Goal: Task Accomplishment & Management: Manage account settings

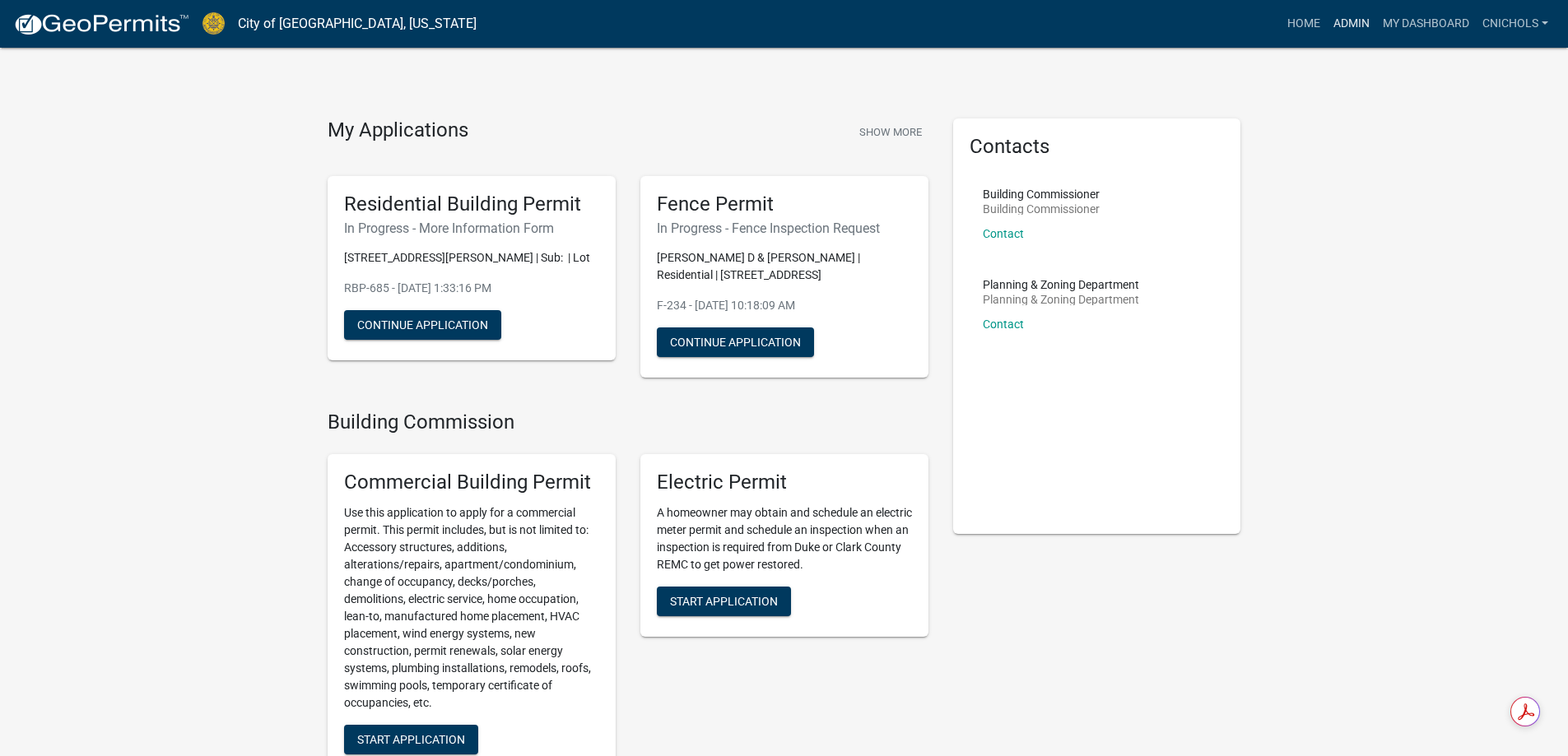
click at [1344, 26] on link "Admin" at bounding box center [1350, 24] width 49 height 32
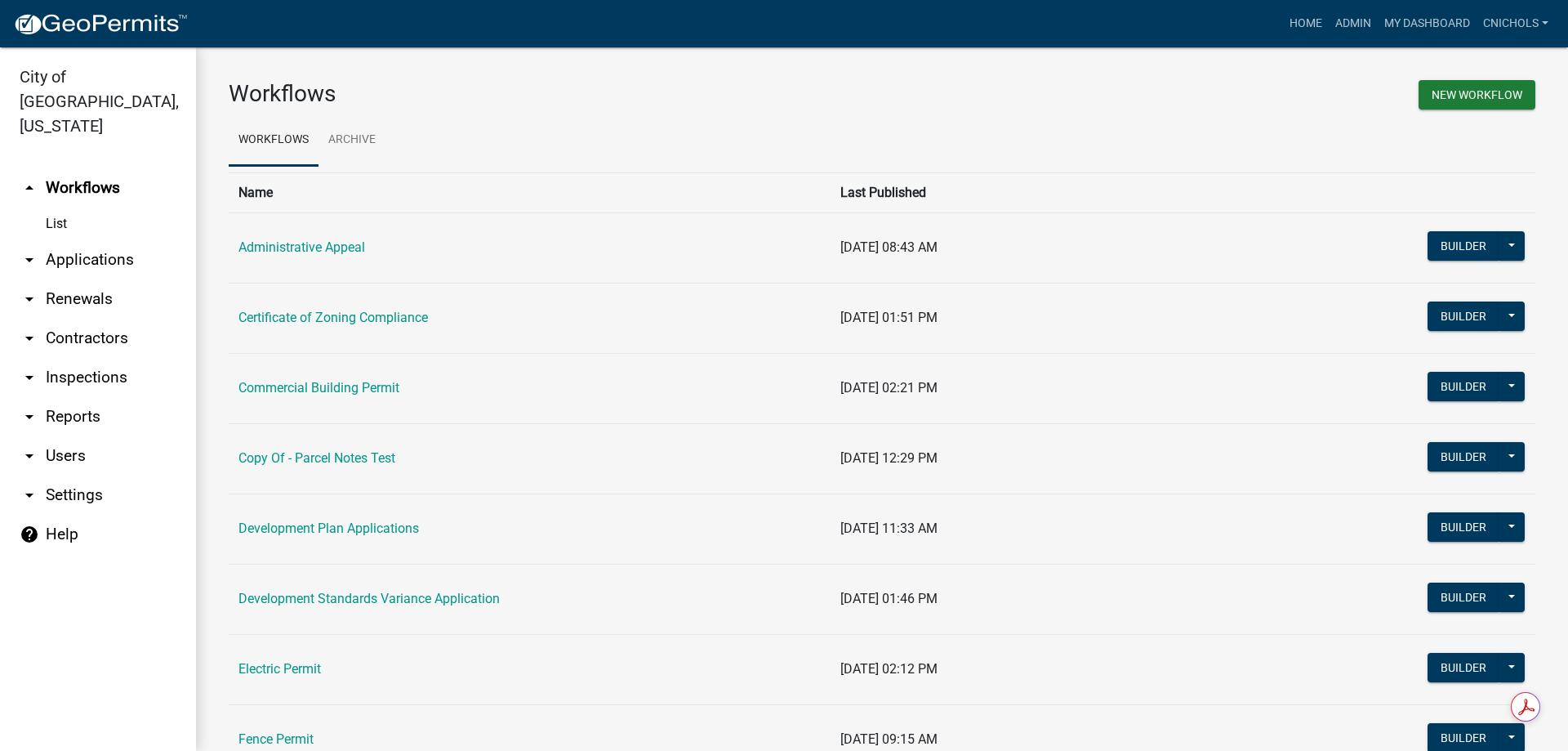
click at [89, 240] on link "arrow_drop_down Applications" at bounding box center [98, 259] width 196 height 39
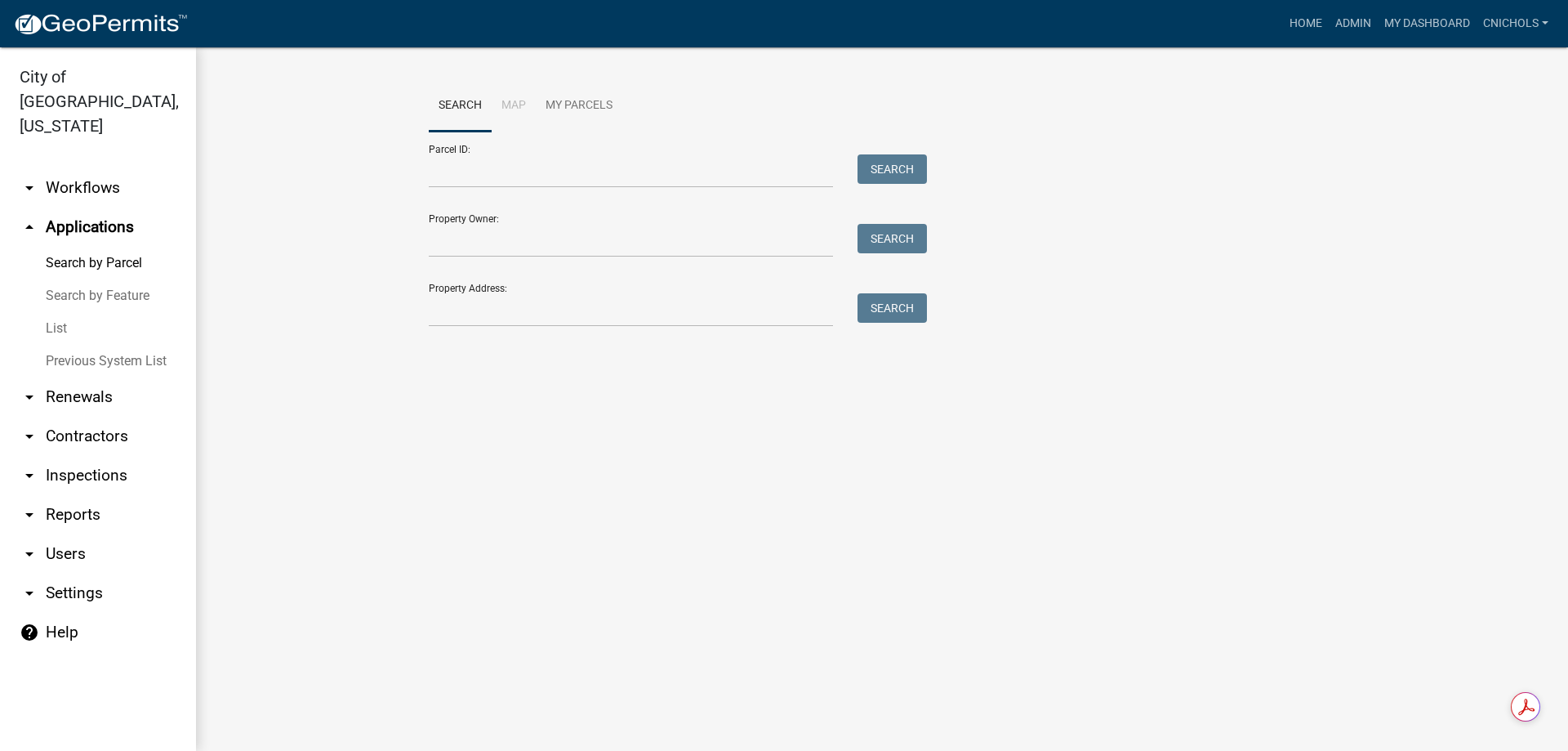
drag, startPoint x: 59, startPoint y: 301, endPoint x: 81, endPoint y: 286, distance: 26.6
click at [60, 313] on link "List" at bounding box center [98, 329] width 196 height 32
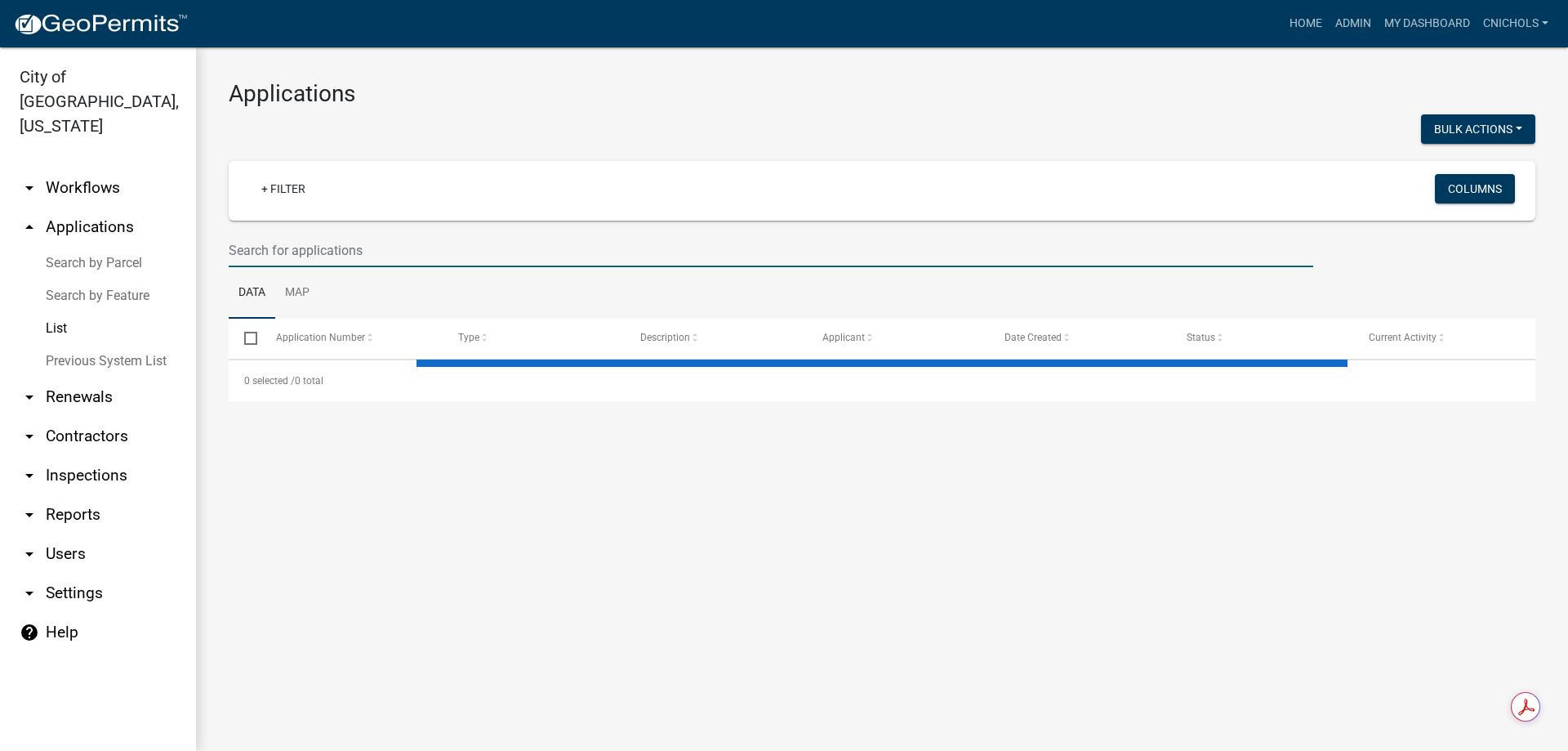
click at [302, 244] on input "text" at bounding box center [771, 250] width 1085 height 33
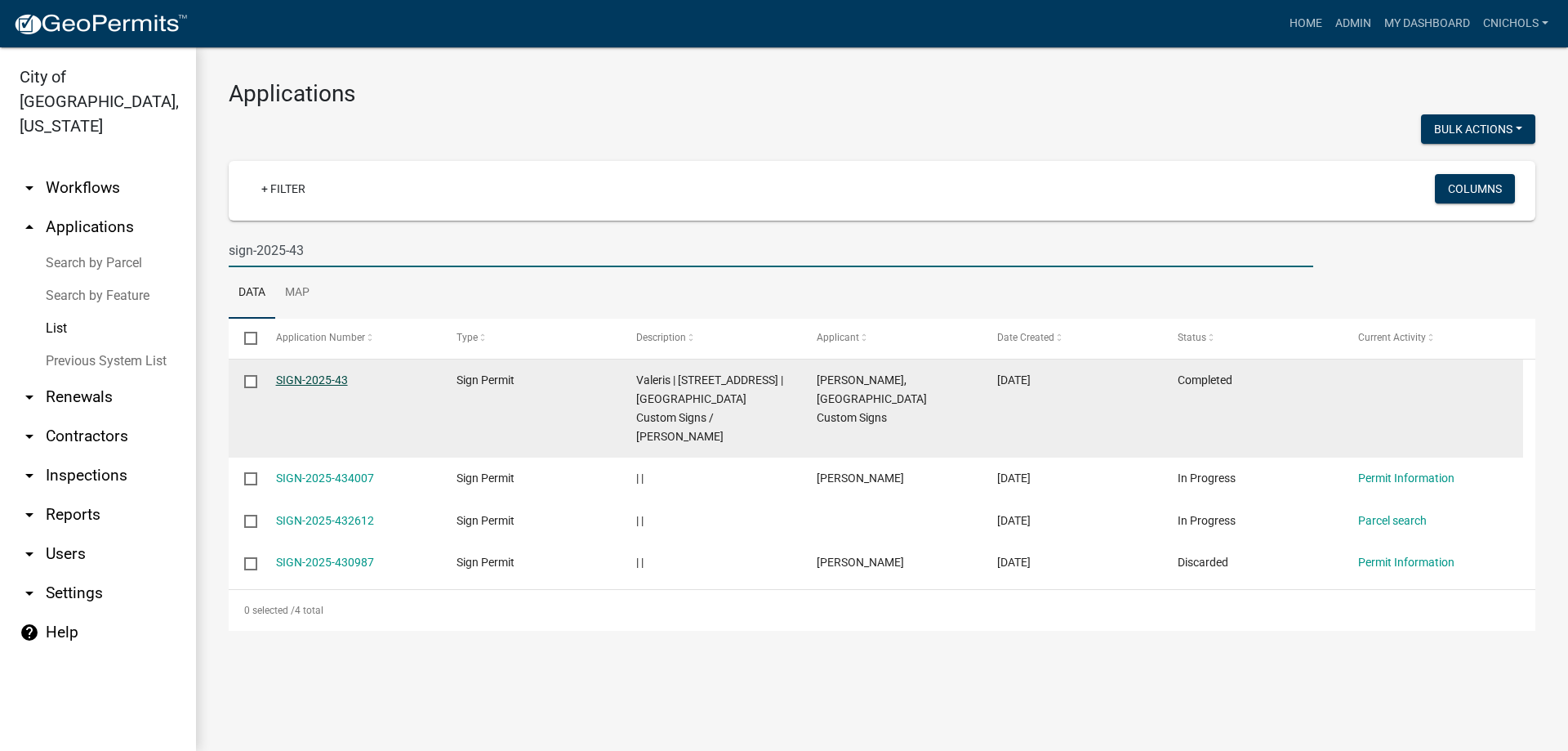
type input "sign-2025-43"
click at [316, 377] on link "SIGN-2025-43" at bounding box center [312, 380] width 71 height 13
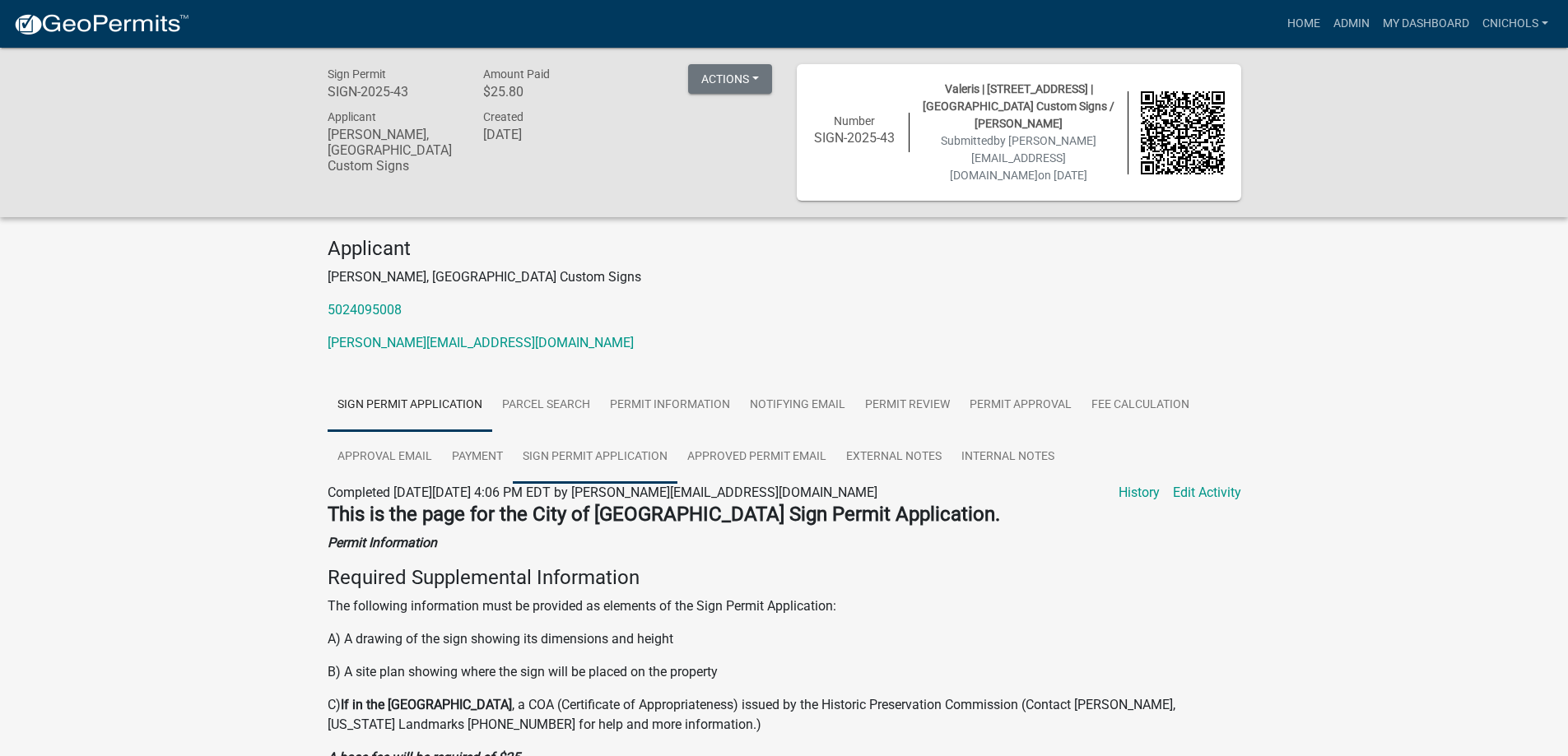
click at [571, 452] on link "Sign Permit Application" at bounding box center [595, 457] width 165 height 53
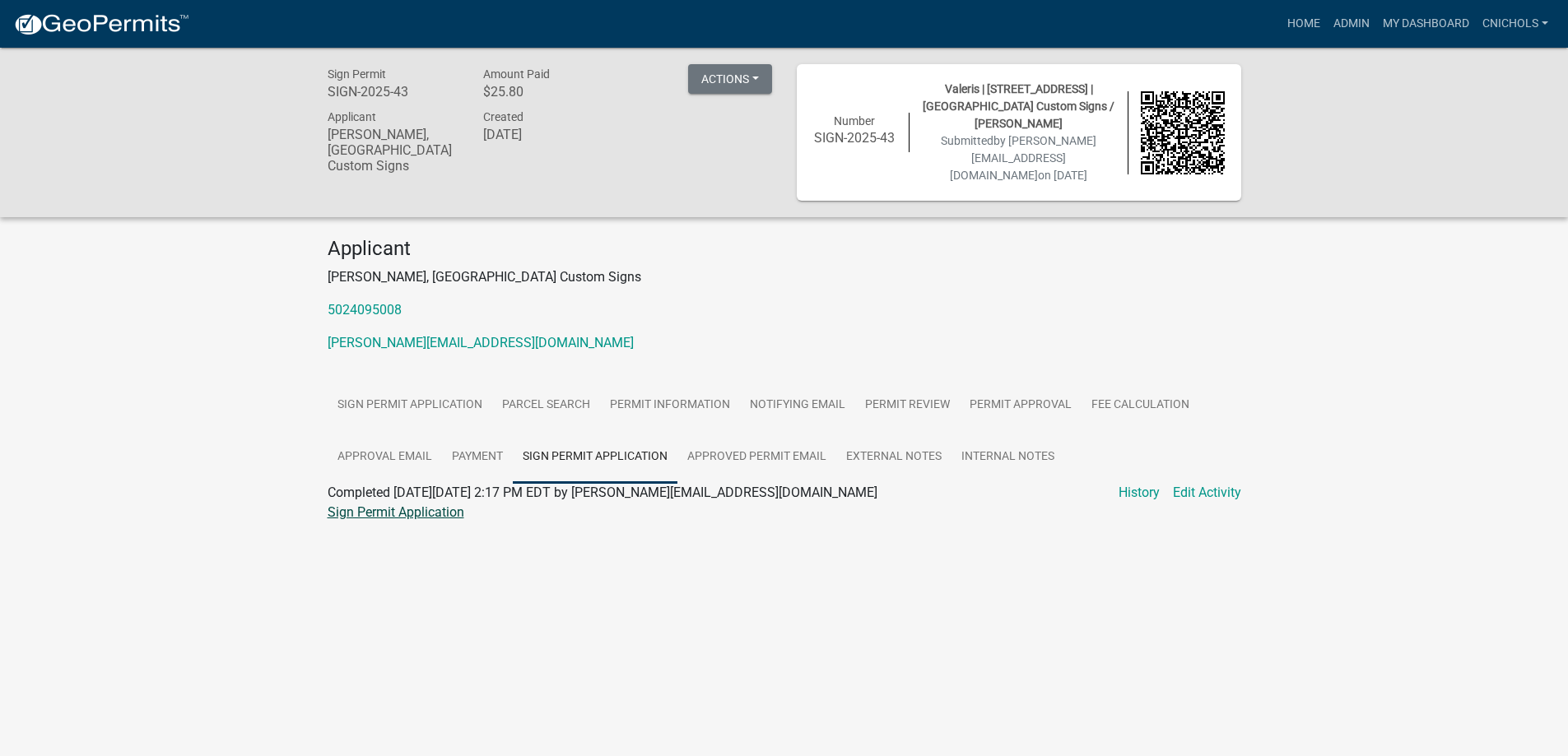
click at [416, 514] on link "Sign Permit Application" at bounding box center [395, 512] width 136 height 15
click at [1349, 21] on link "Admin" at bounding box center [1350, 24] width 49 height 32
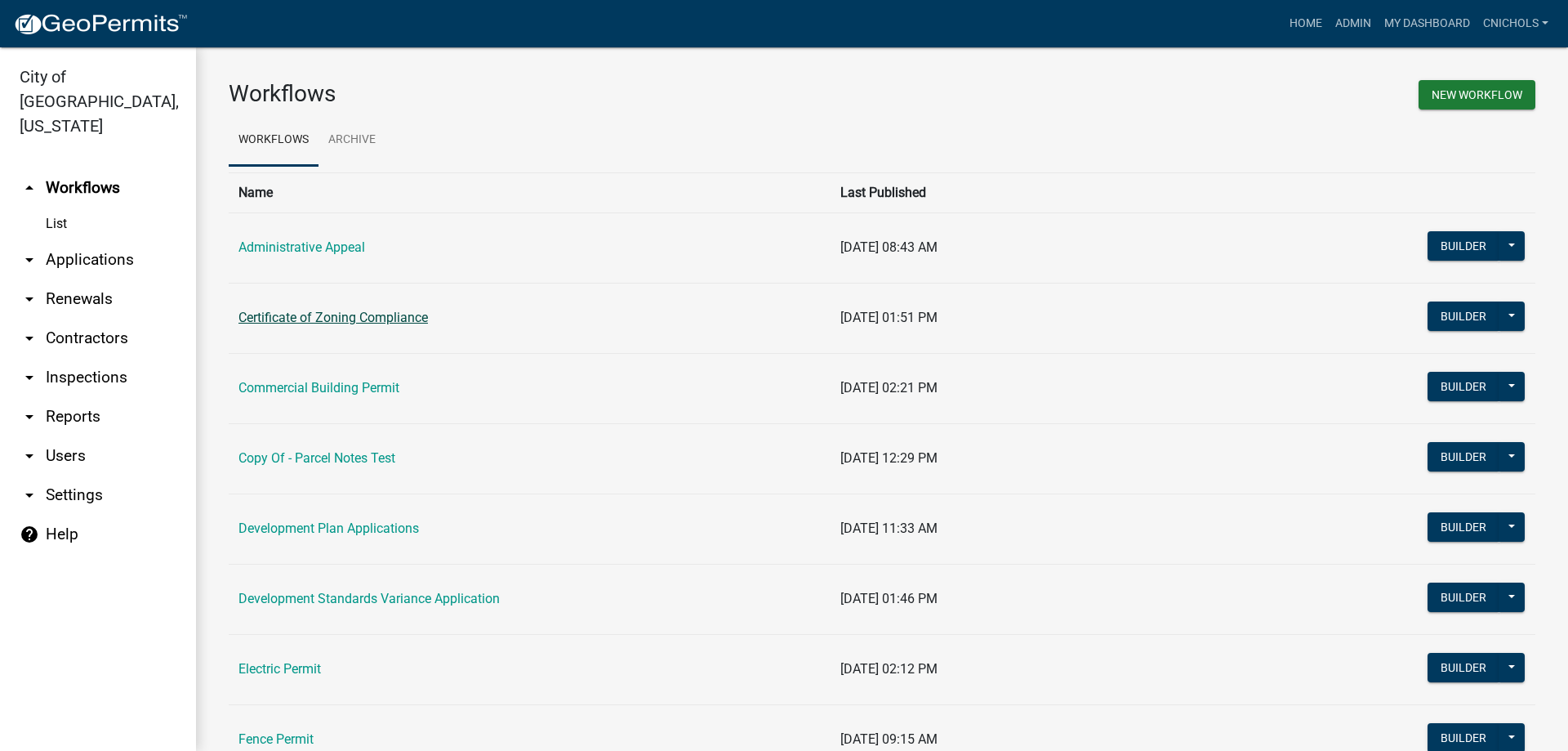
click at [280, 313] on link "Certificate of Zoning Compliance" at bounding box center [332, 317] width 190 height 15
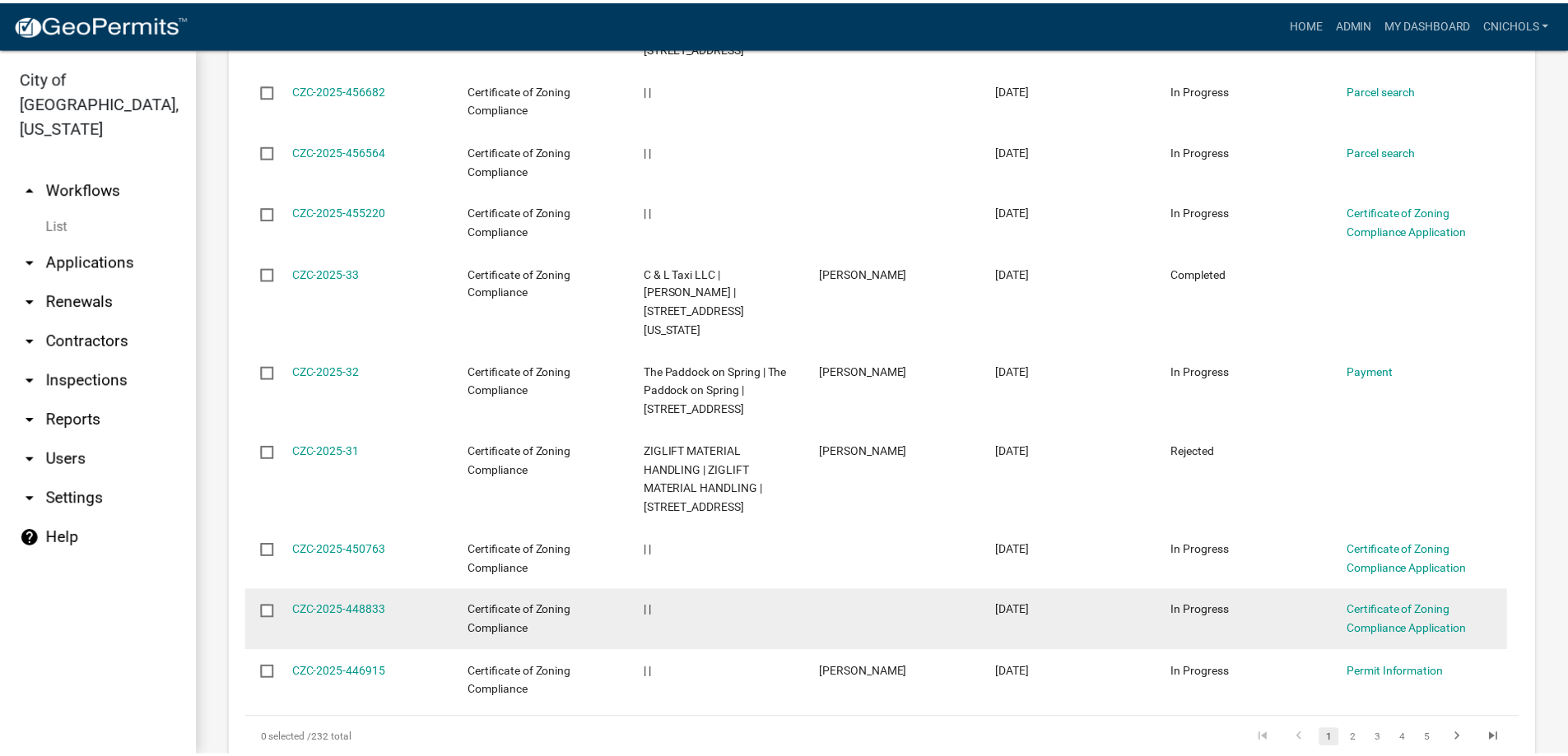
scroll to position [987, 0]
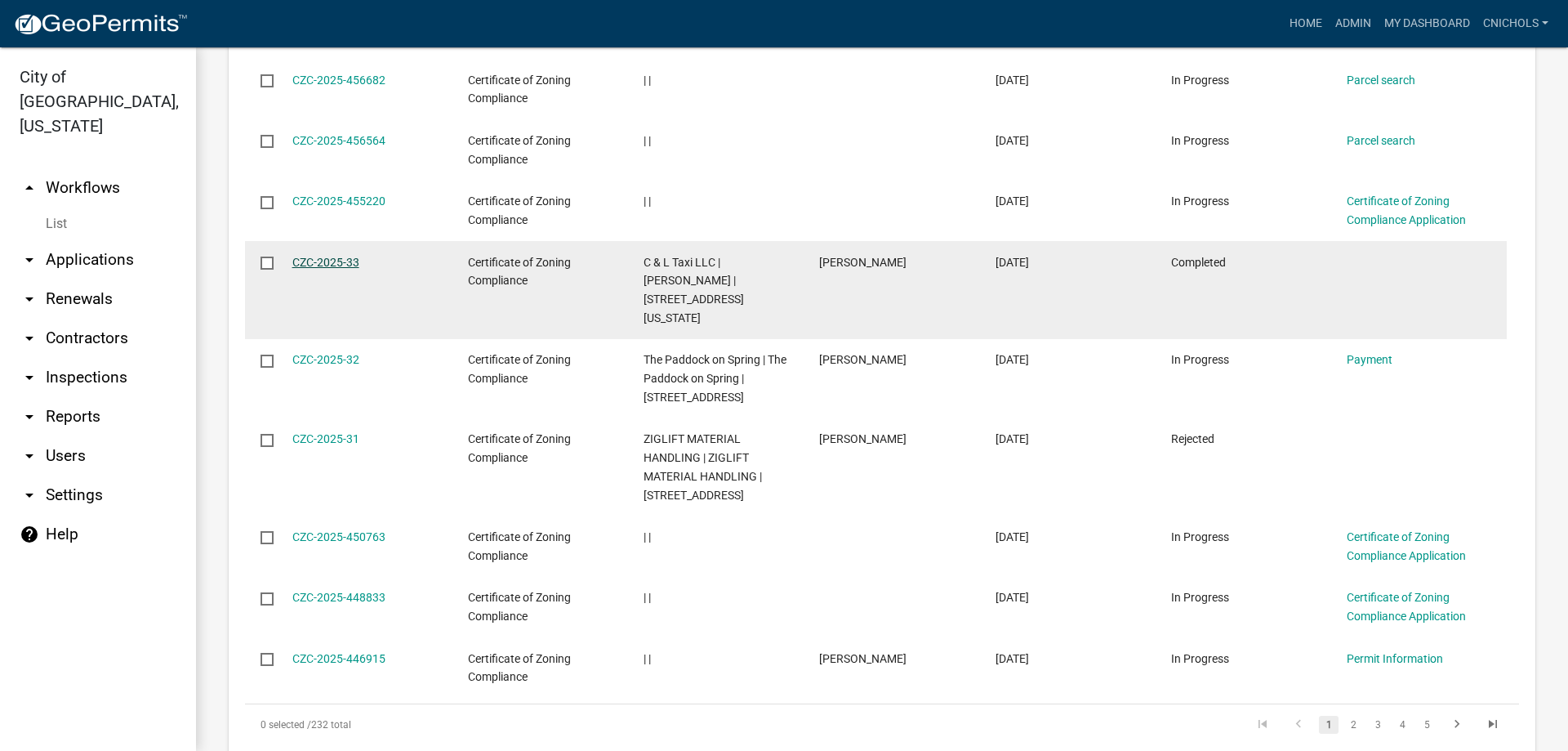
click at [326, 255] on link "CZC-2025-33" at bounding box center [326, 262] width 67 height 13
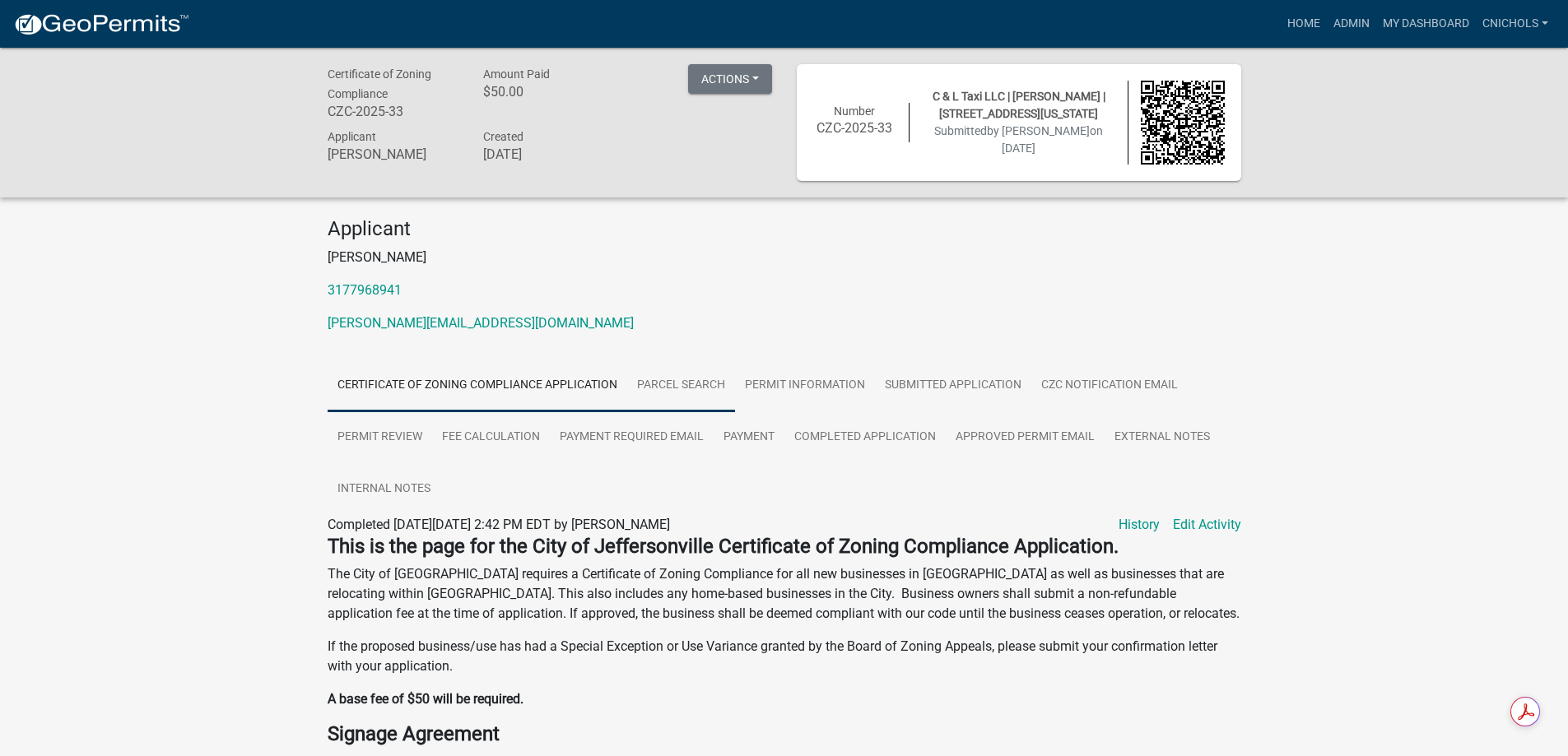
click at [673, 383] on link "Parcel search" at bounding box center [680, 386] width 107 height 53
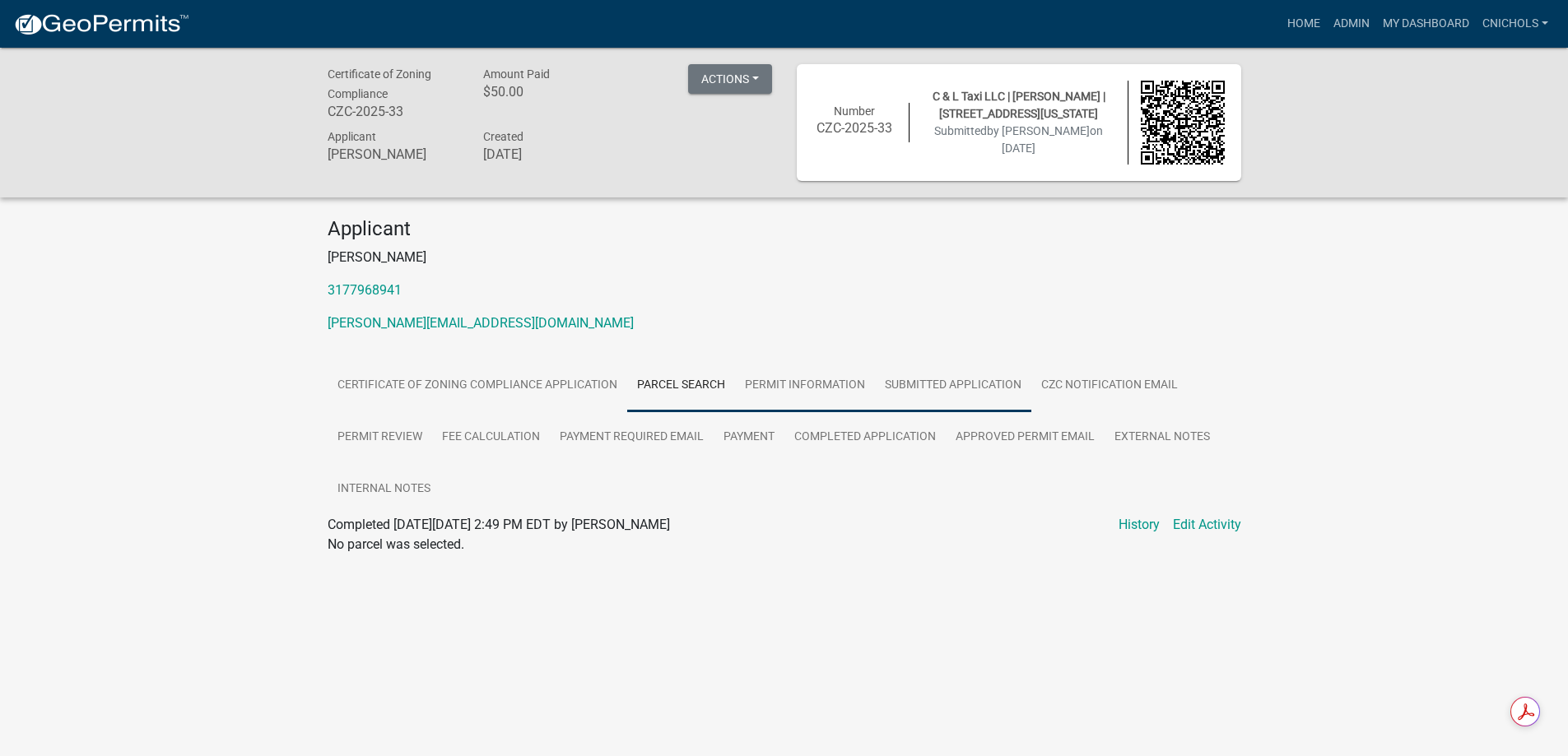
drag, startPoint x: 787, startPoint y: 380, endPoint x: 875, endPoint y: 373, distance: 88.3
click at [789, 380] on link "Permit Information" at bounding box center [805, 386] width 140 height 53
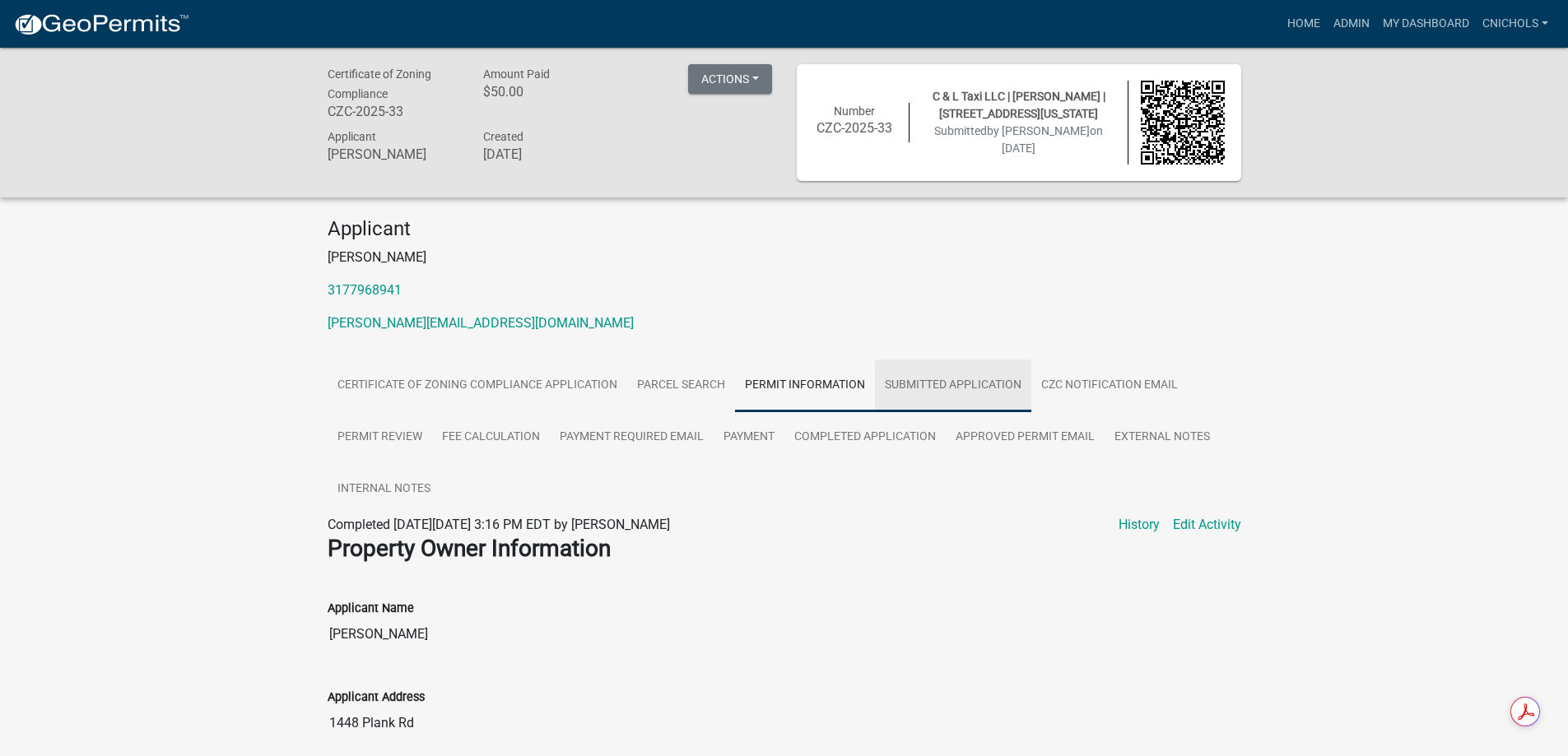
click at [916, 379] on link "Submitted Application" at bounding box center [953, 386] width 156 height 53
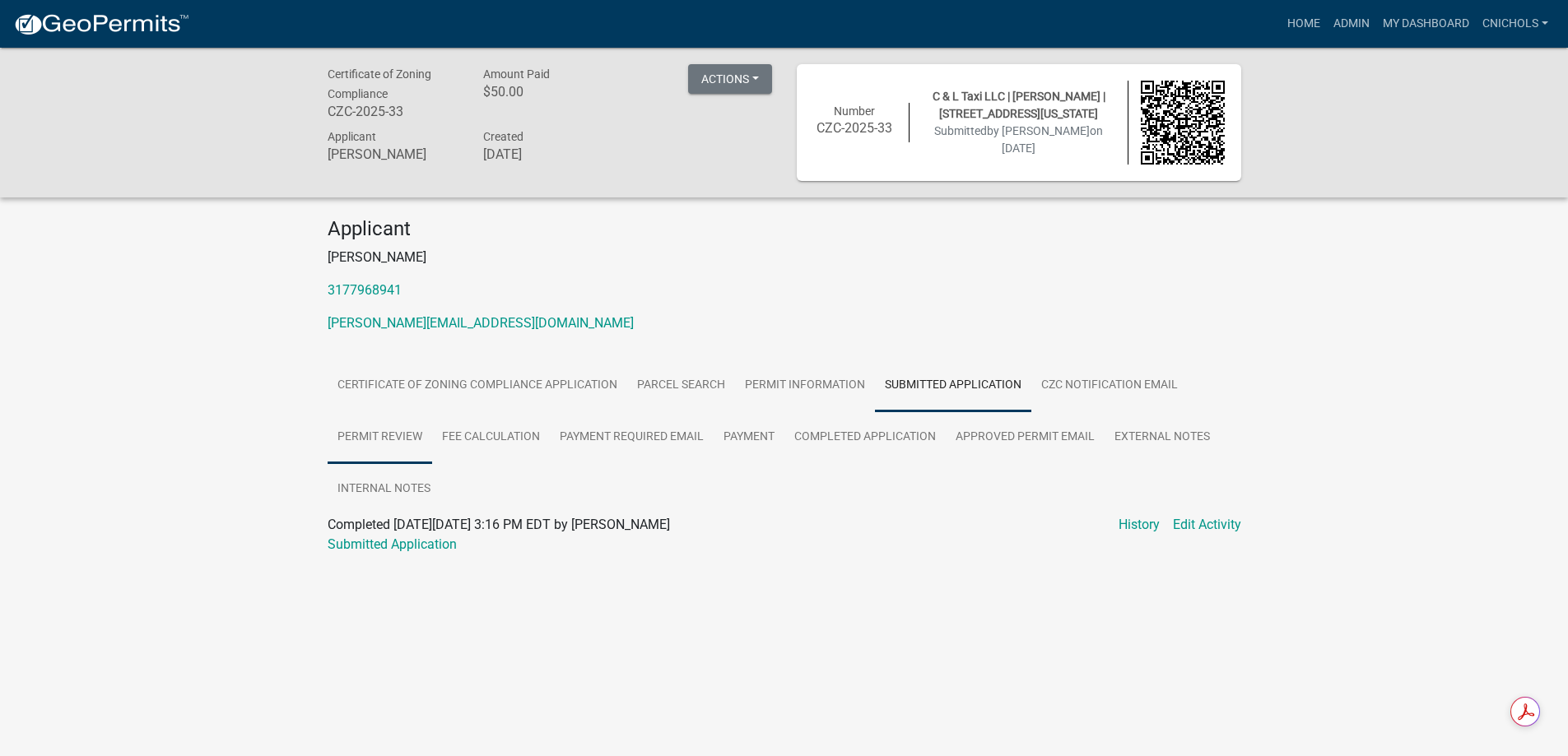
click at [379, 437] on link "Permit Review" at bounding box center [379, 437] width 105 height 53
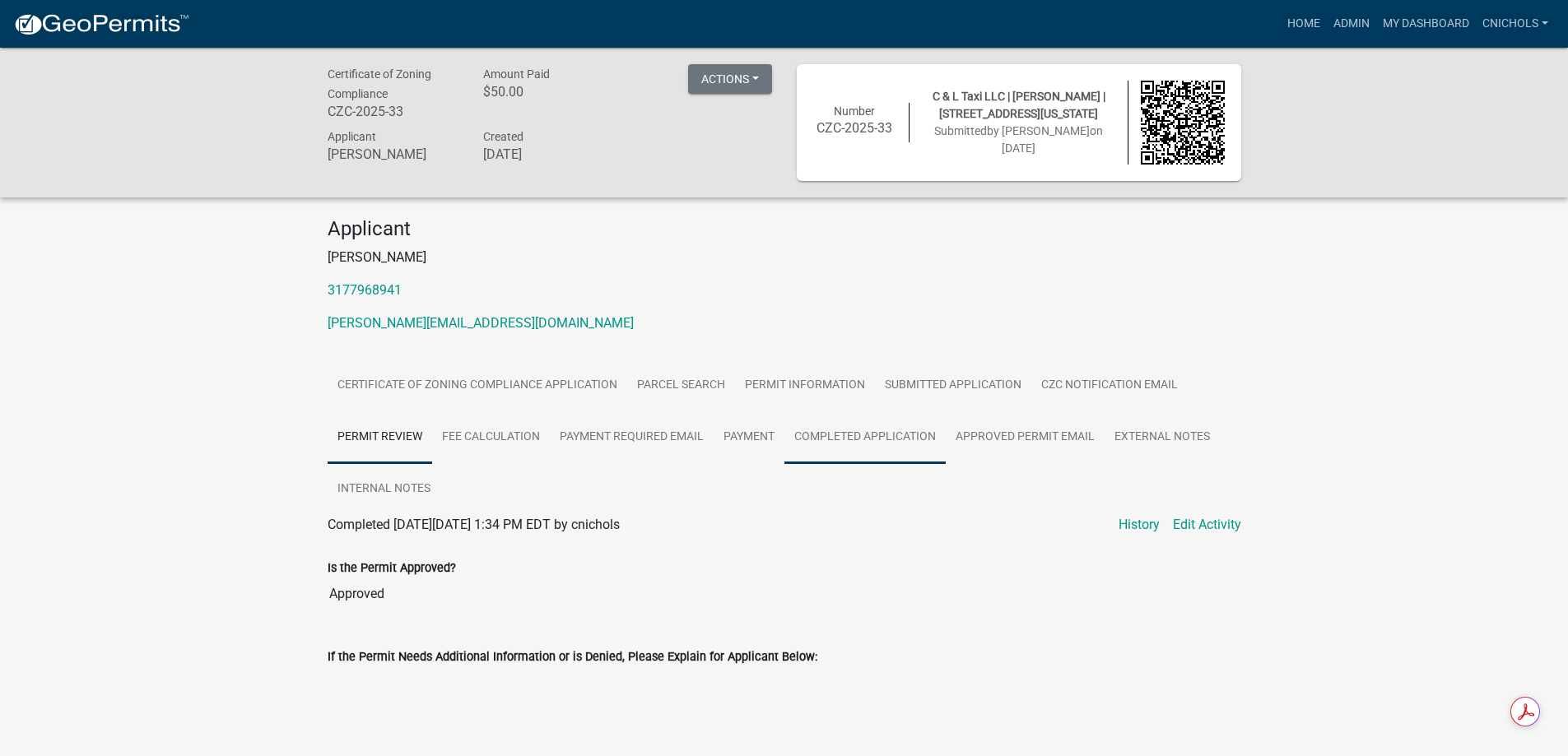
click at [874, 437] on link "Completed Application" at bounding box center [865, 437] width 161 height 53
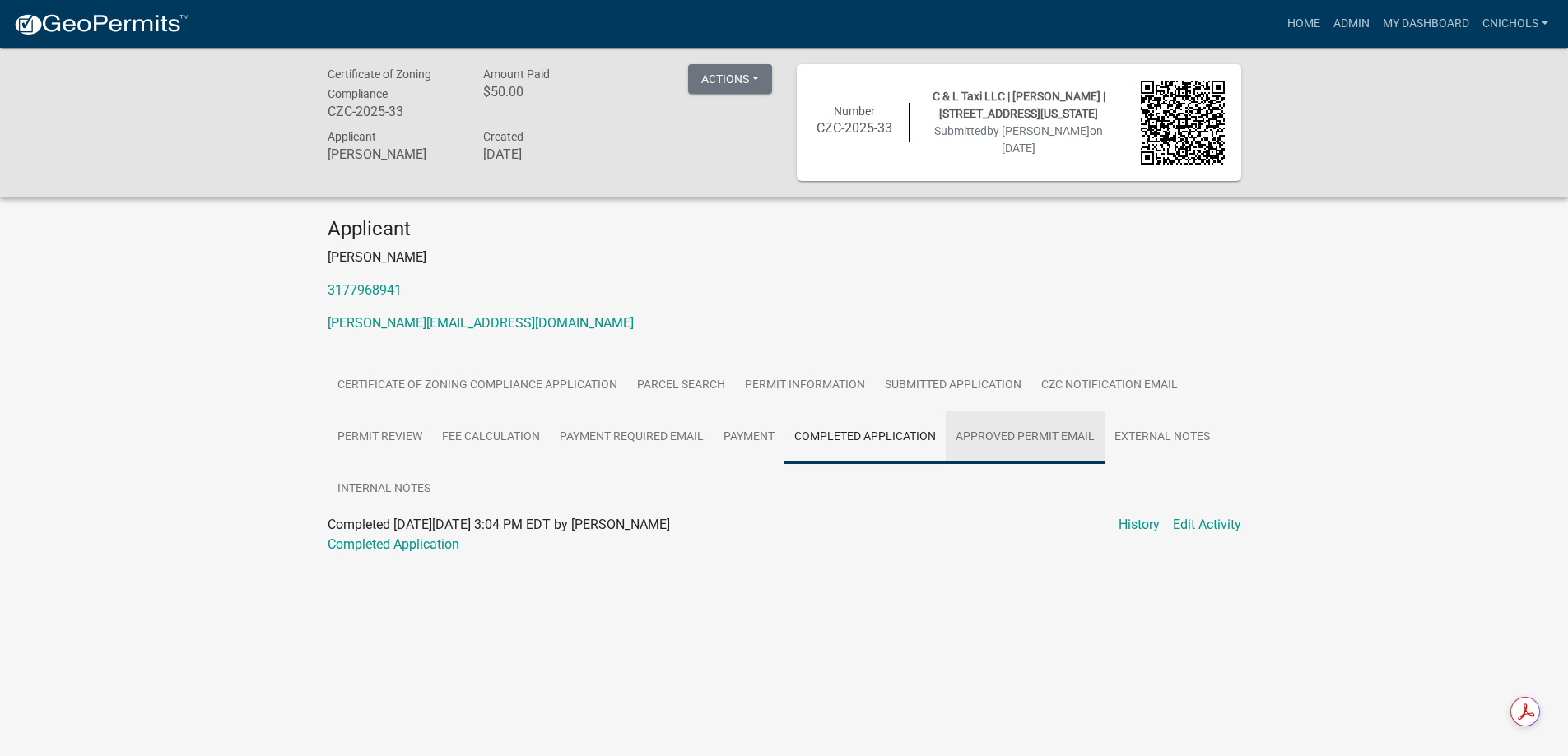
click at [982, 435] on link "Approved Permit Email" at bounding box center [1025, 437] width 159 height 53
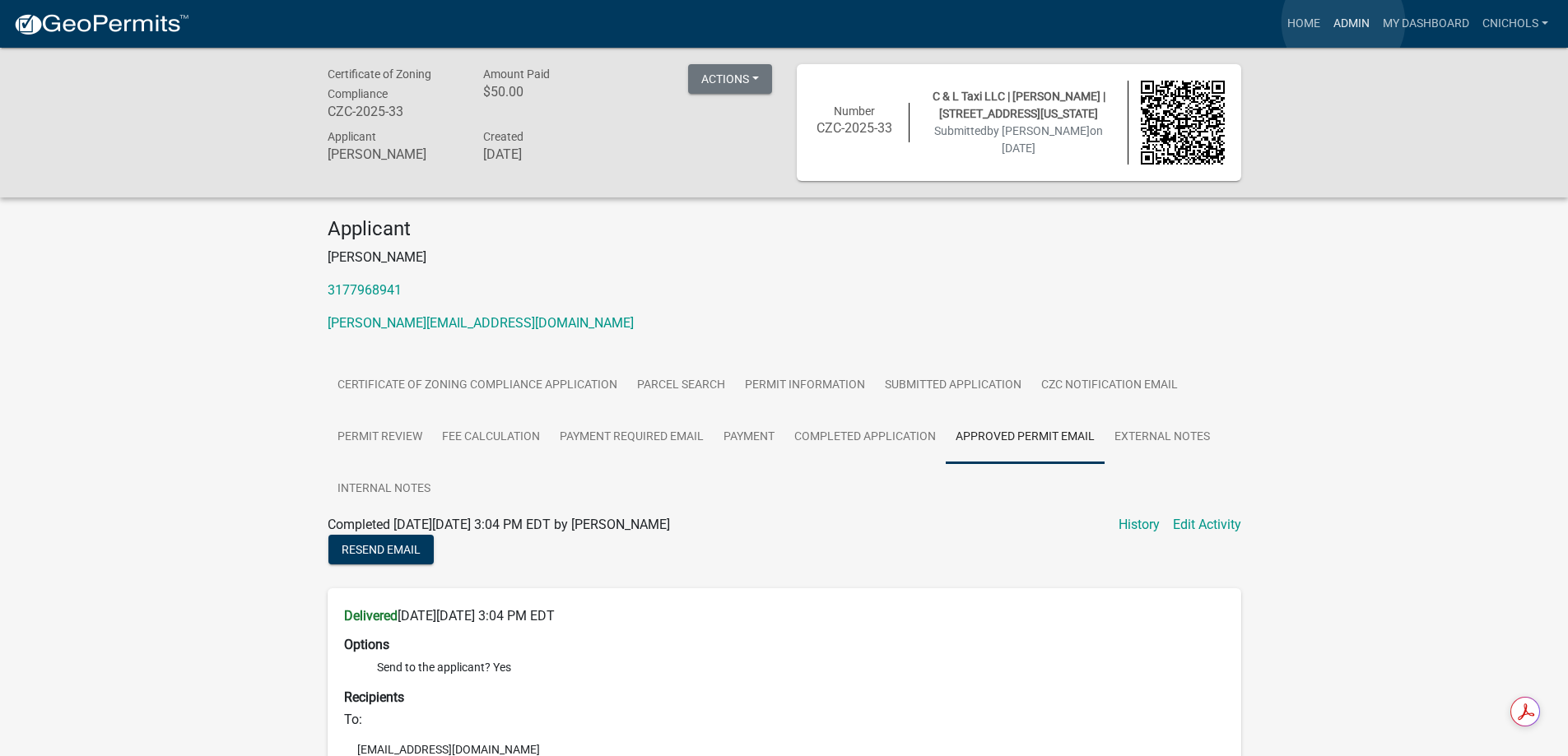
click at [1343, 22] on link "Admin" at bounding box center [1350, 24] width 49 height 32
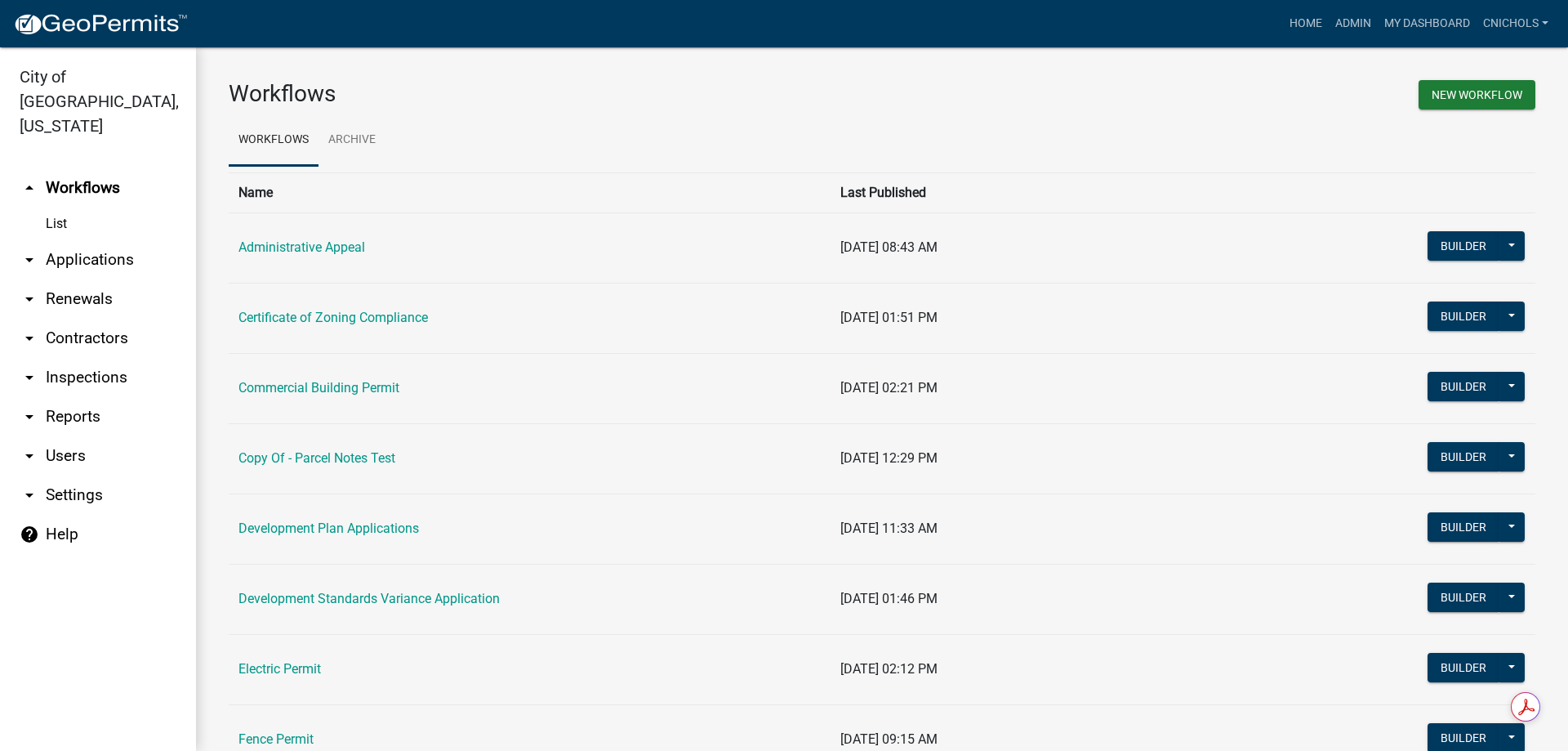
click at [71, 397] on link "arrow_drop_down Reports" at bounding box center [98, 416] width 196 height 39
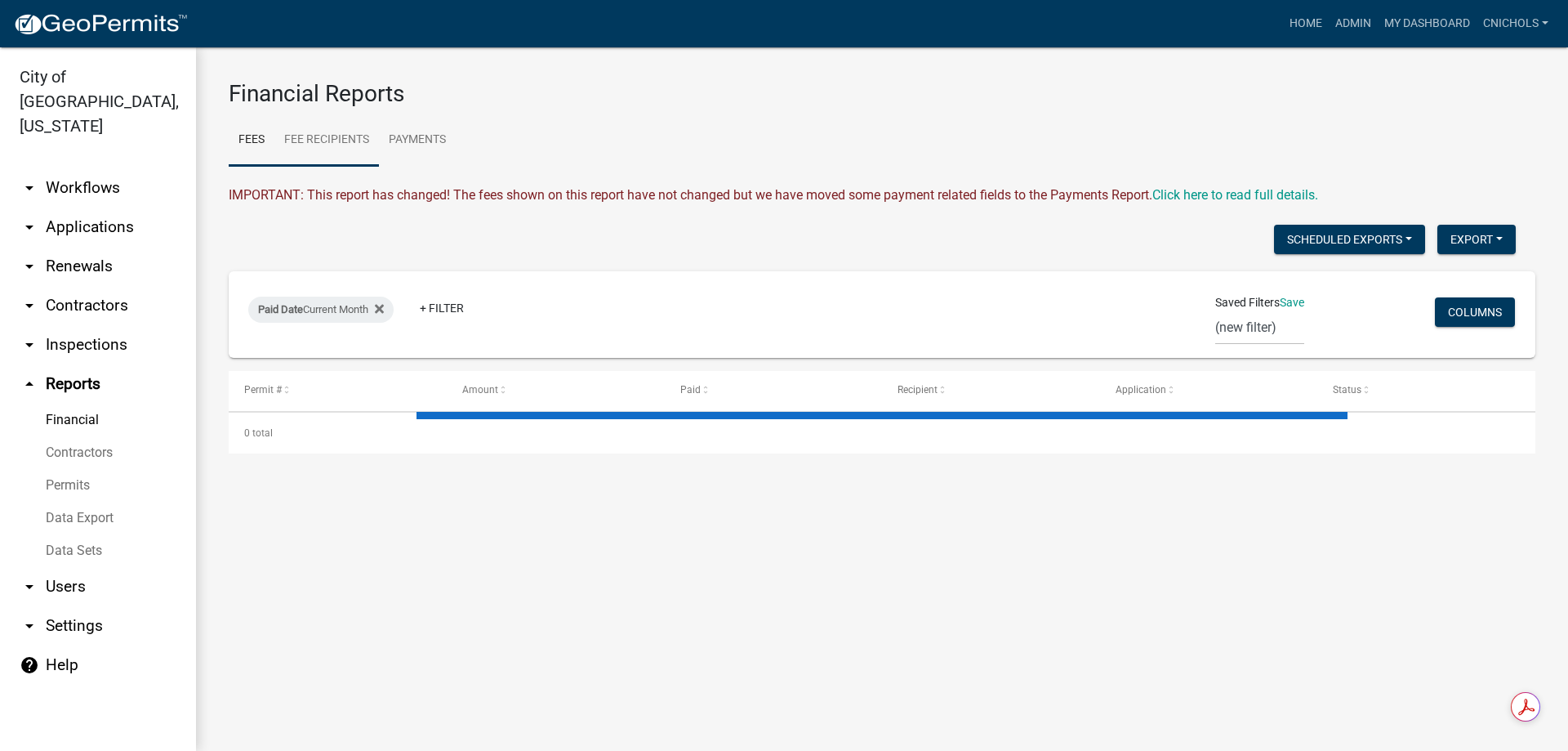
click at [318, 132] on link "Fee Recipients" at bounding box center [327, 140] width 105 height 52
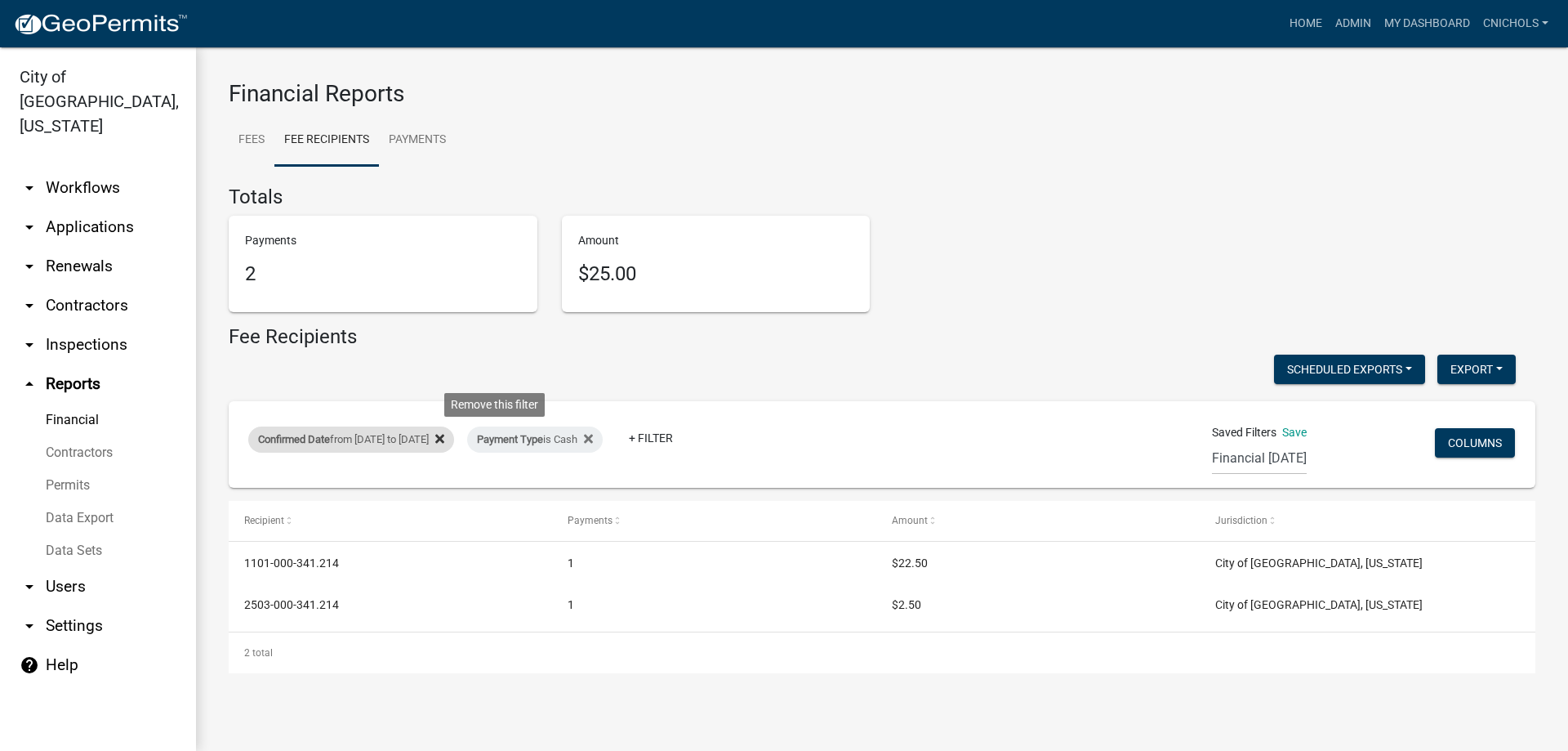
click at [444, 435] on icon at bounding box center [439, 439] width 9 height 13
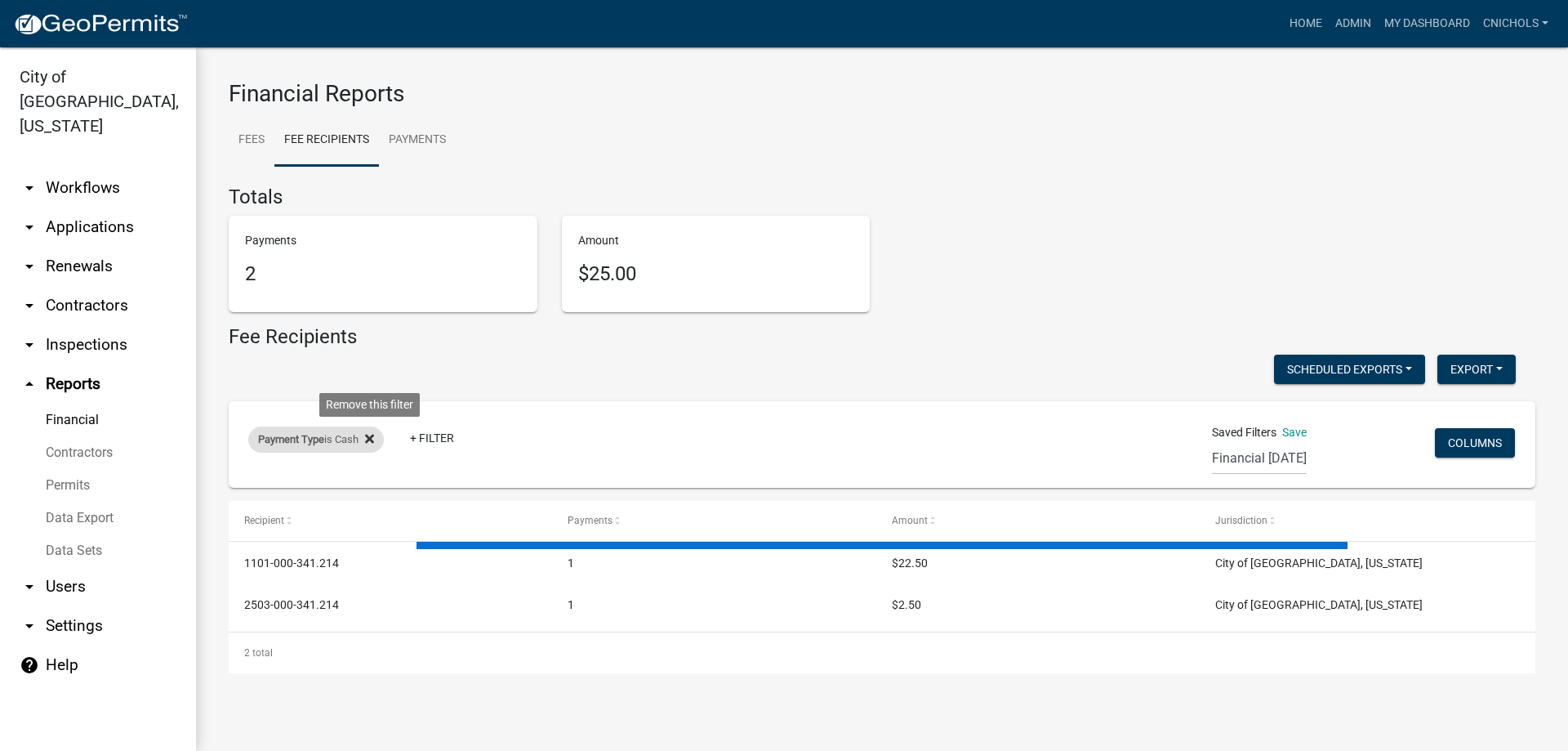
click at [372, 436] on icon at bounding box center [369, 439] width 9 height 13
click at [286, 440] on link "+ Filter" at bounding box center [284, 442] width 70 height 30
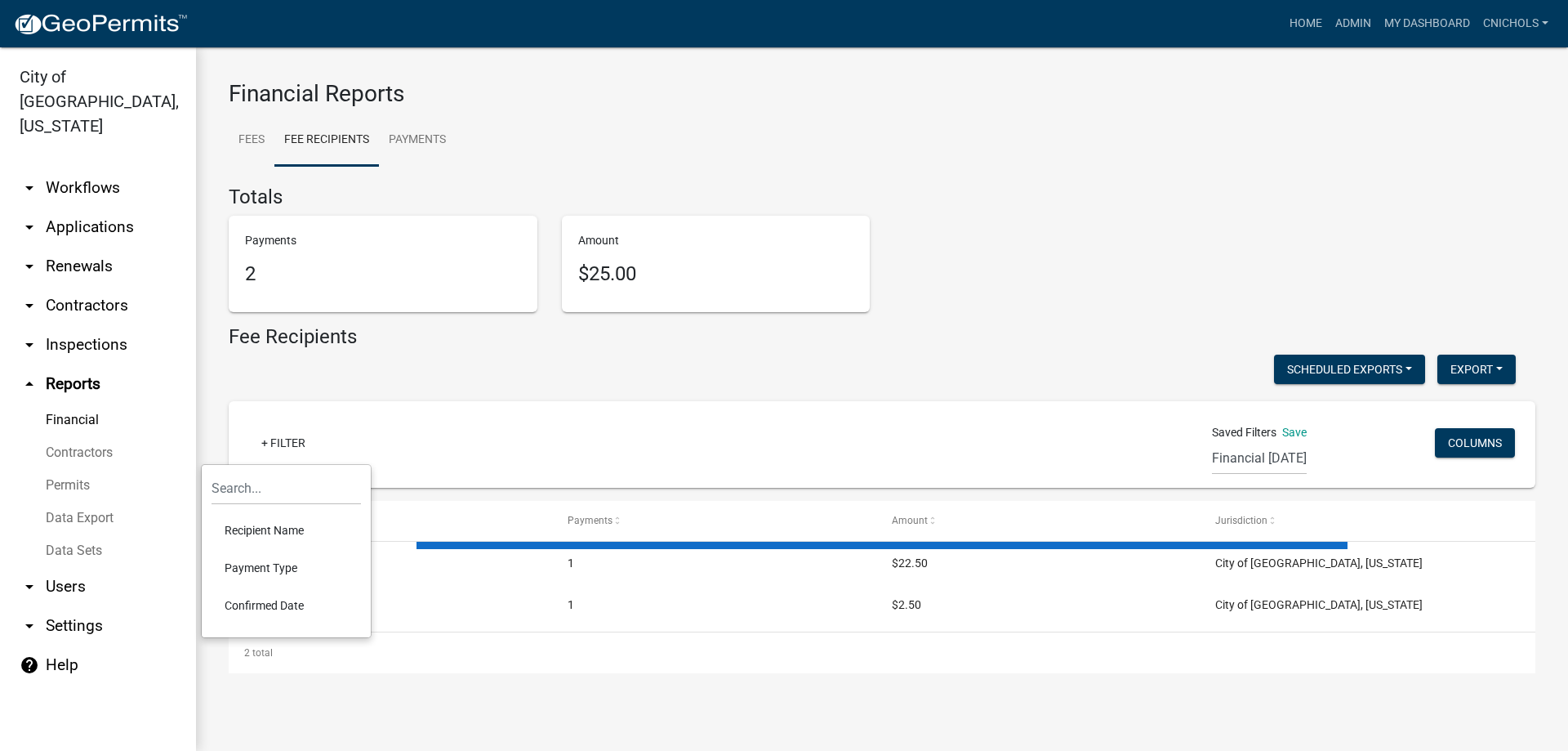
click at [275, 602] on li "Confirmed Date" at bounding box center [286, 605] width 150 height 37
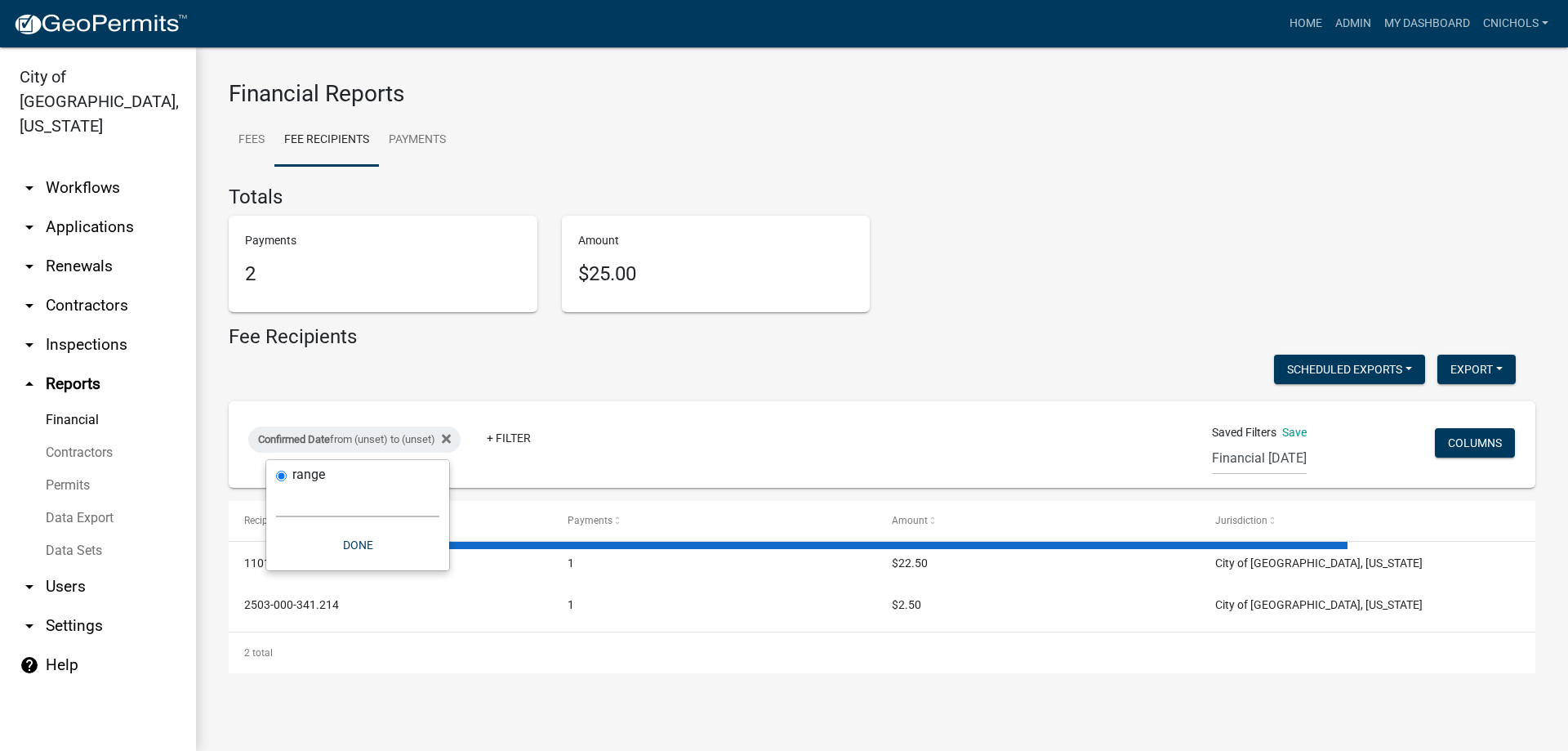
click at [308, 512] on select "[DATE] [DATE] Current Week Previous Week Current Month Last Month Current Calen…" at bounding box center [358, 500] width 164 height 33
select select "custom"
click at [276, 484] on select "[DATE] [DATE] Current Week Previous Week Current Month Last Month Current Calen…" at bounding box center [358, 500] width 164 height 33
click at [427, 571] on input "date" at bounding box center [358, 570] width 164 height 33
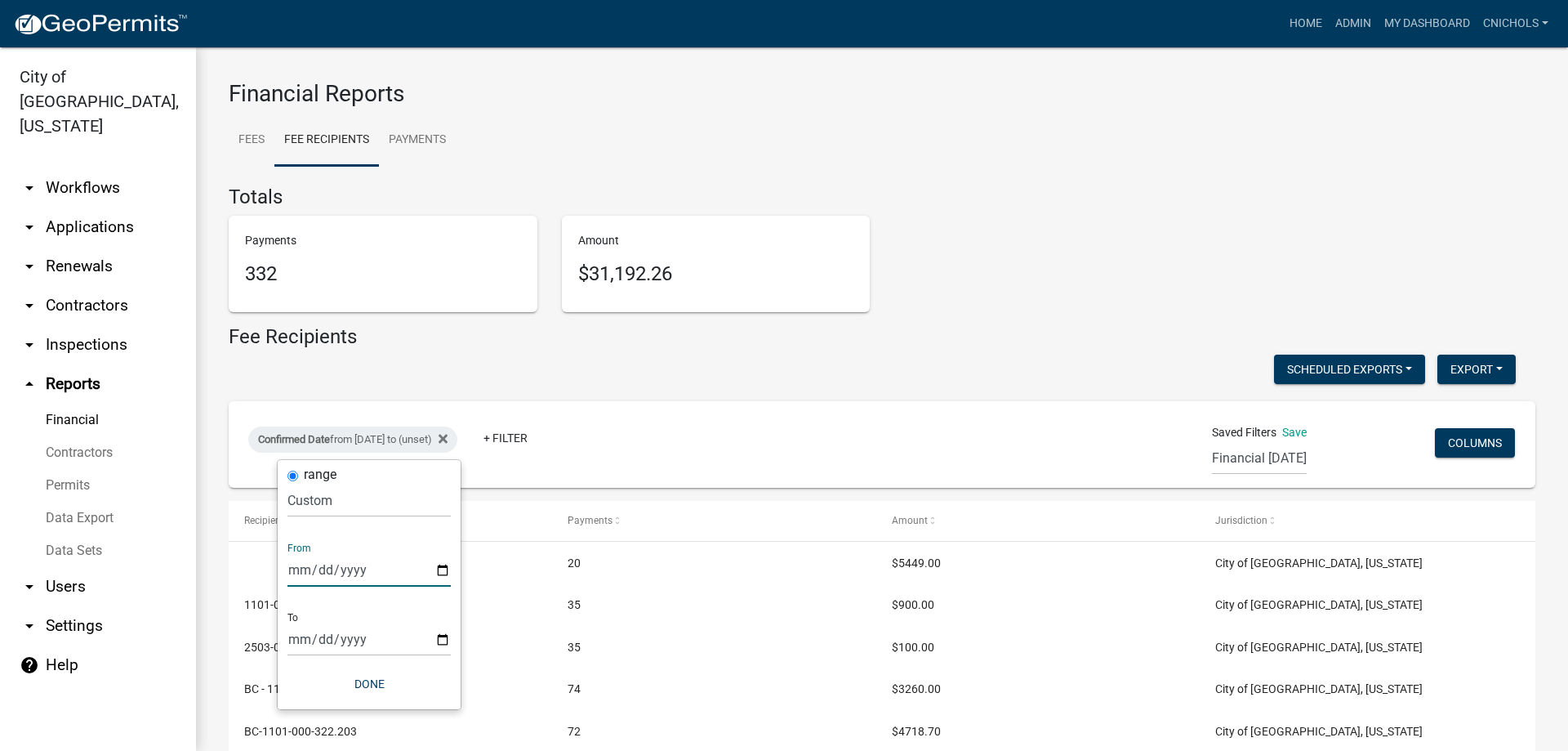
type input "[DATE]"
click at [441, 638] on input "date" at bounding box center [370, 639] width 164 height 33
type input "[DATE]"
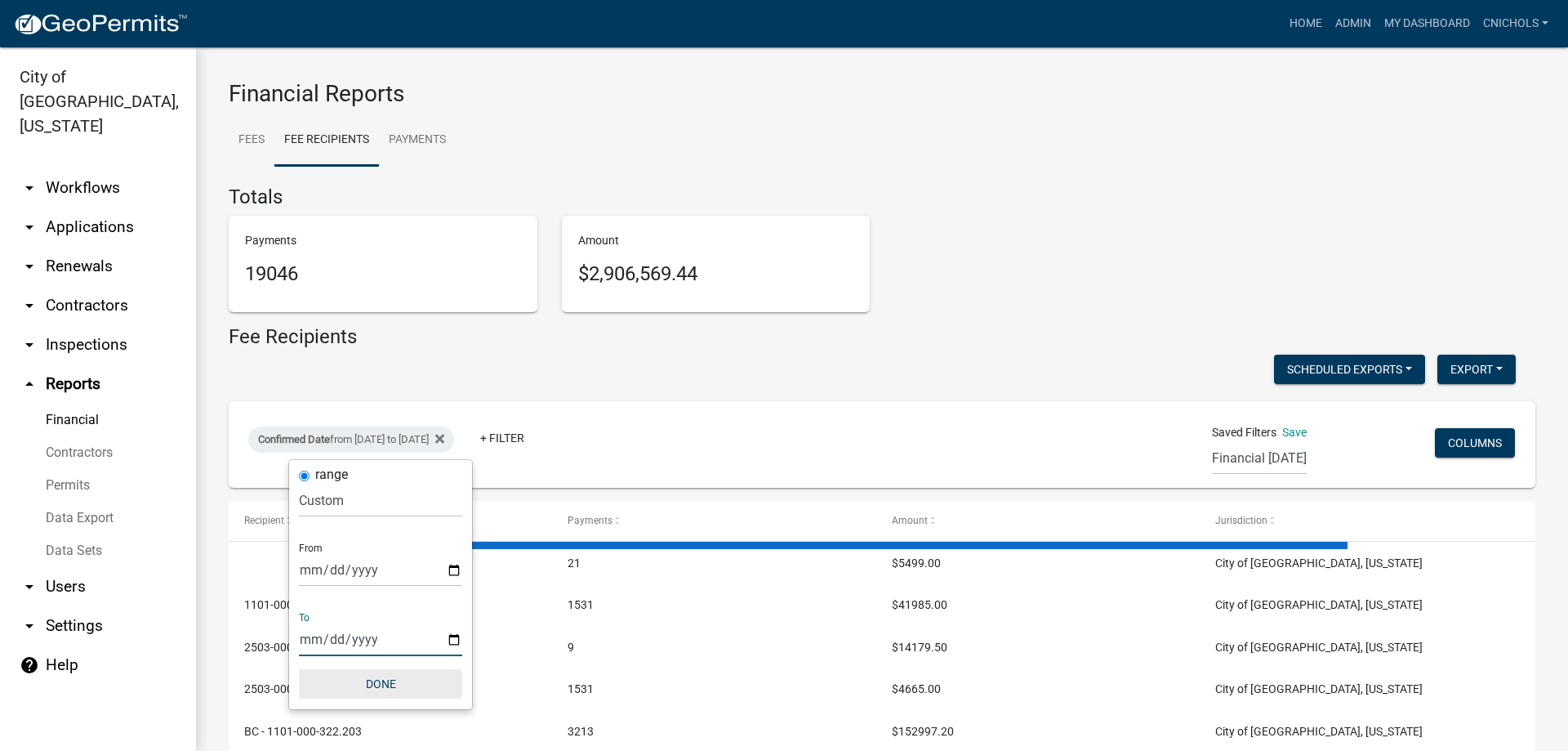
click at [393, 686] on button "Done" at bounding box center [381, 683] width 164 height 30
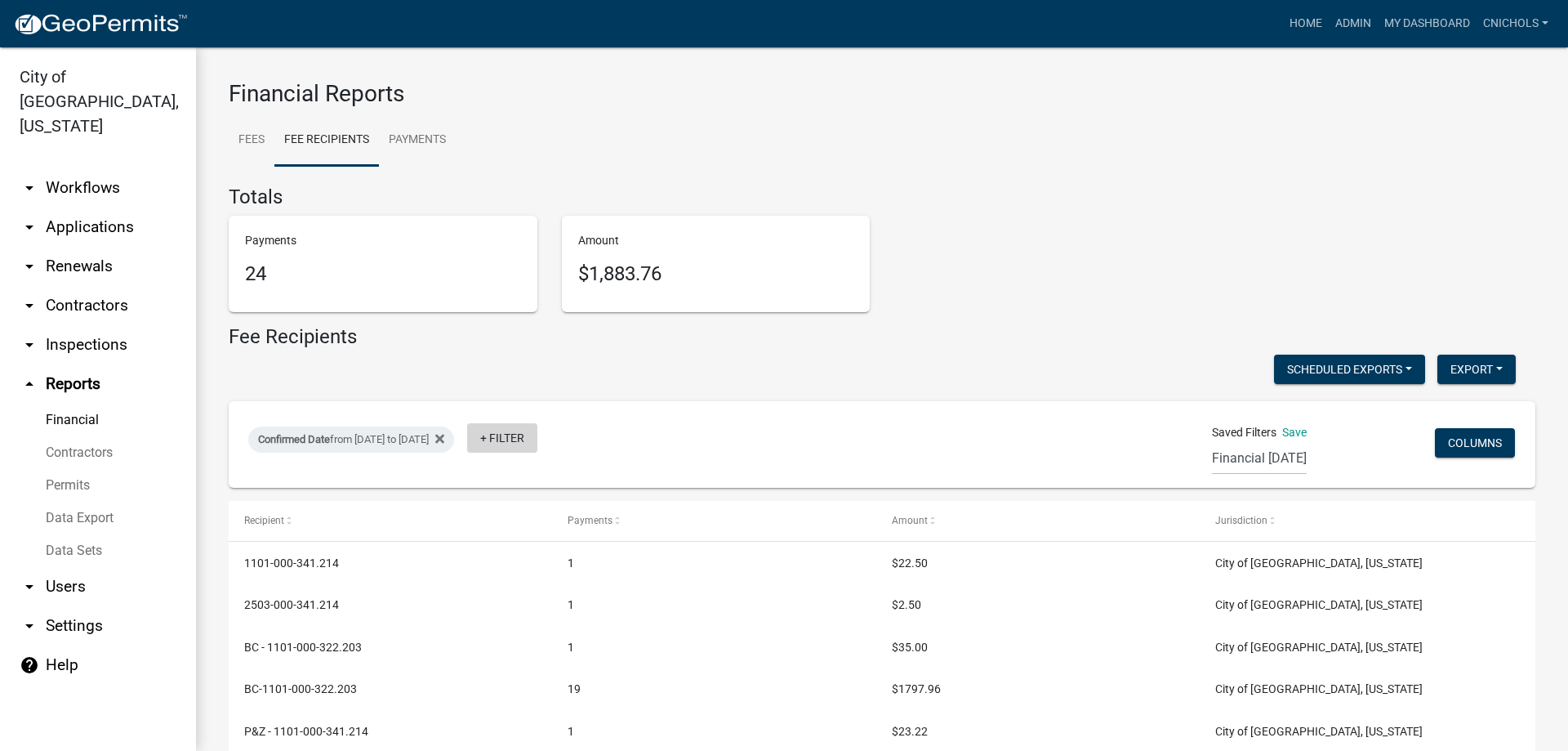
click at [537, 434] on link "+ Filter" at bounding box center [503, 437] width 70 height 30
click at [538, 563] on li "Payment Type" at bounding box center [564, 562] width 150 height 37
click at [532, 509] on select "Select an option Online CreditCardPOS Check Cash" at bounding box center [577, 500] width 164 height 33
click at [516, 484] on select "Select an option Online CreditCardPOS Check Cash" at bounding box center [577, 500] width 164 height 33
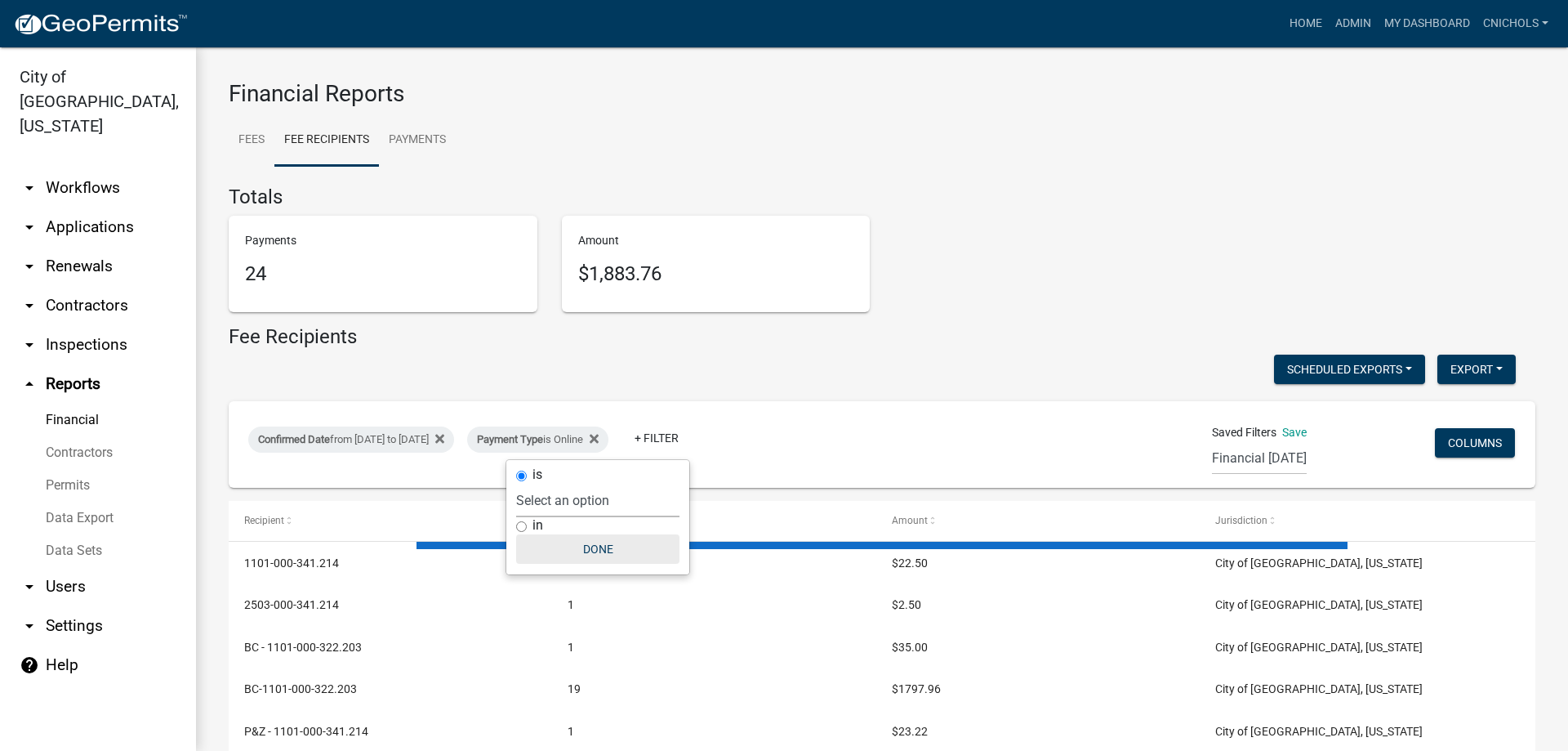
drag, startPoint x: 605, startPoint y: 542, endPoint x: 613, endPoint y: 548, distance: 10.0
click at [605, 543] on button "Done" at bounding box center [598, 549] width 164 height 30
select select "0: null"
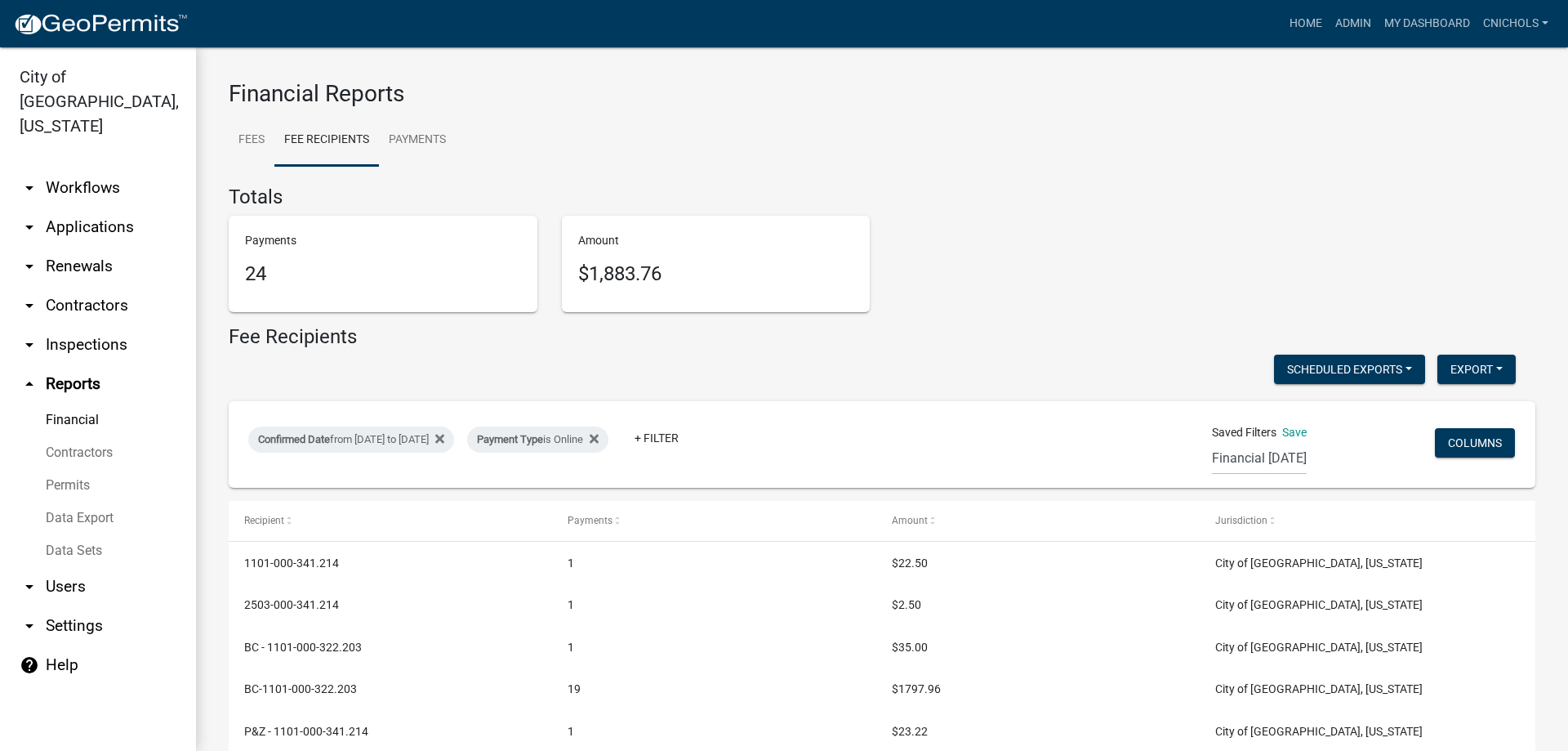
click at [84, 208] on link "arrow_drop_down Applications" at bounding box center [98, 227] width 196 height 39
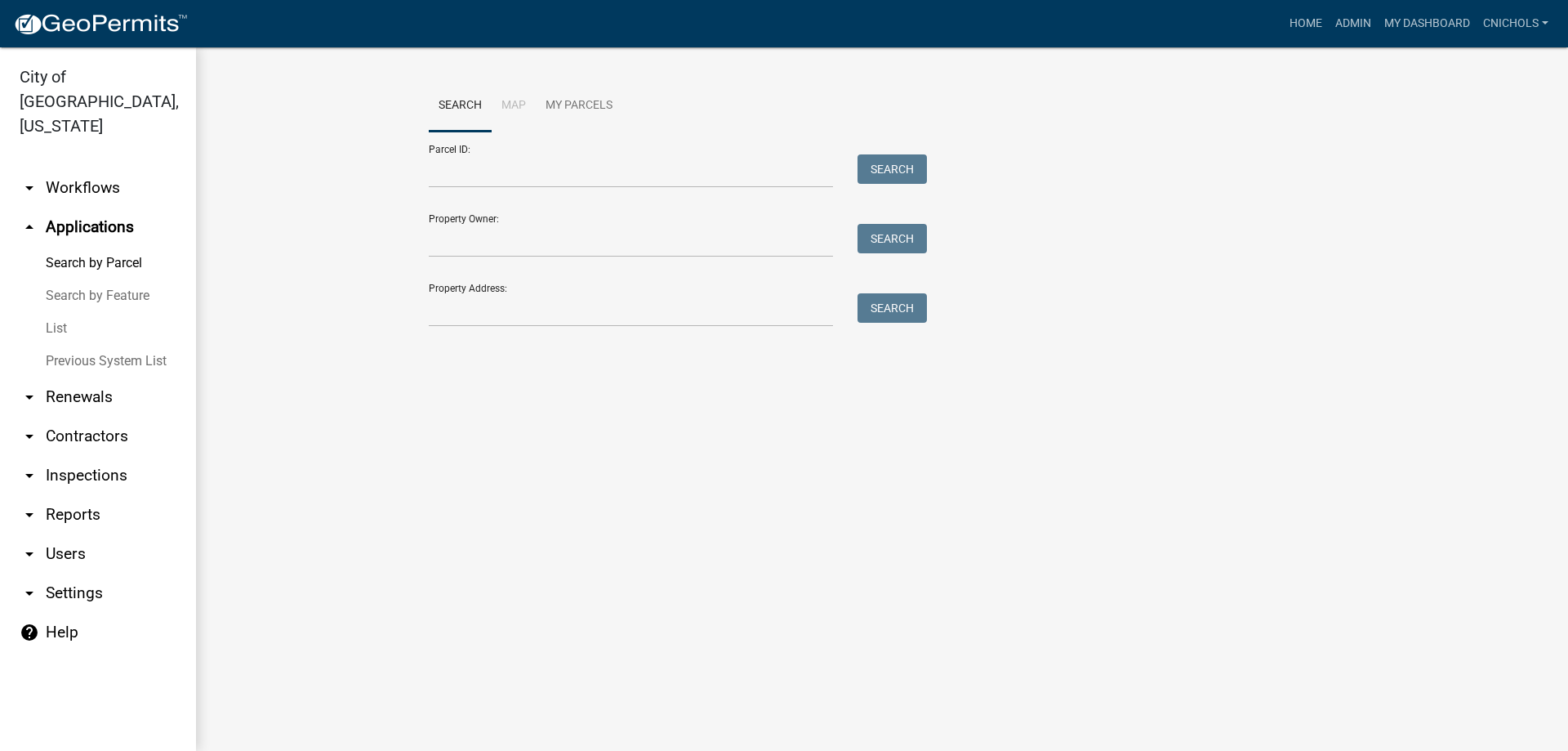
click at [60, 313] on link "List" at bounding box center [98, 329] width 196 height 32
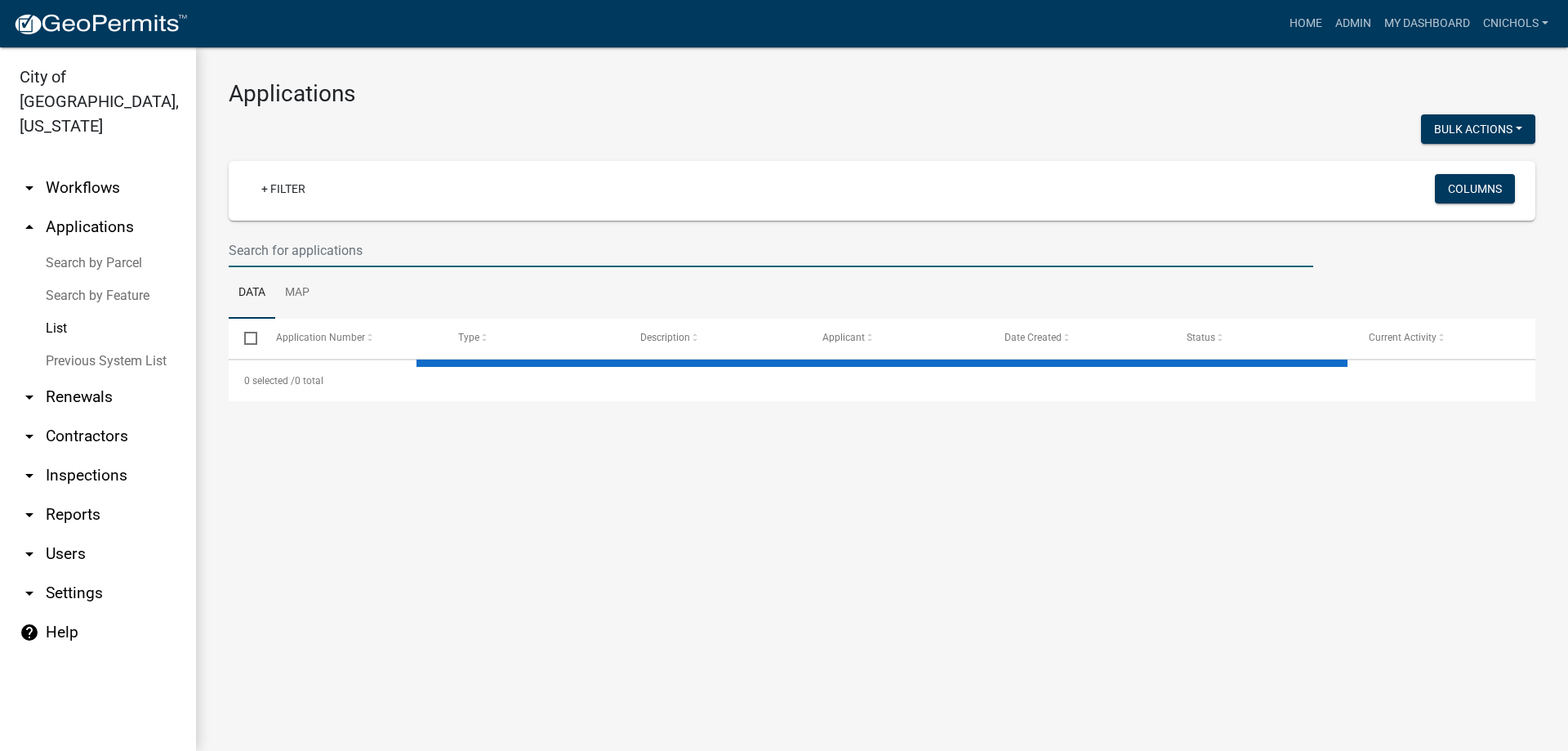
click at [289, 240] on input "text" at bounding box center [771, 250] width 1085 height 33
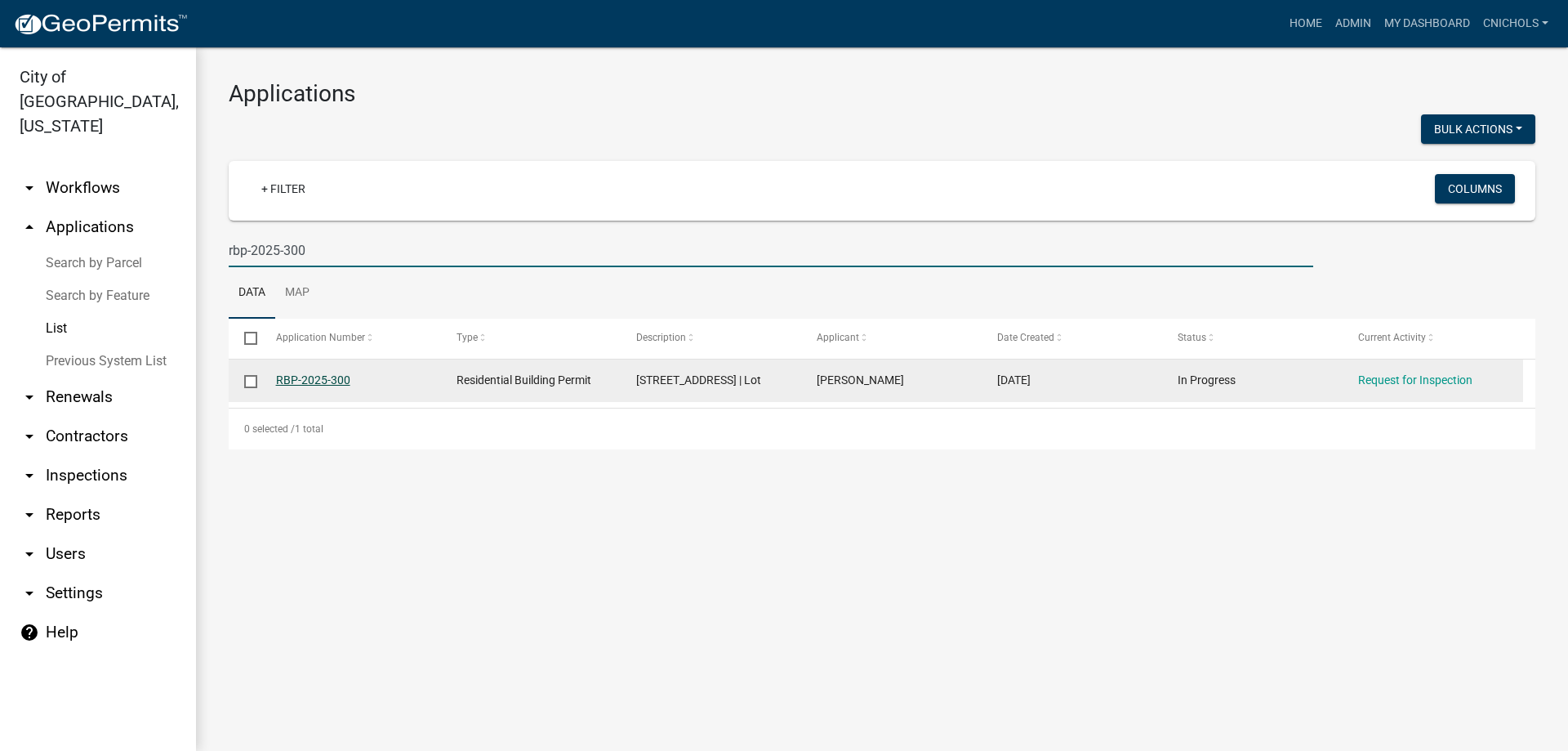
type input "rbp-2025-300"
click at [304, 376] on link "RBP-2025-300" at bounding box center [313, 380] width 74 height 13
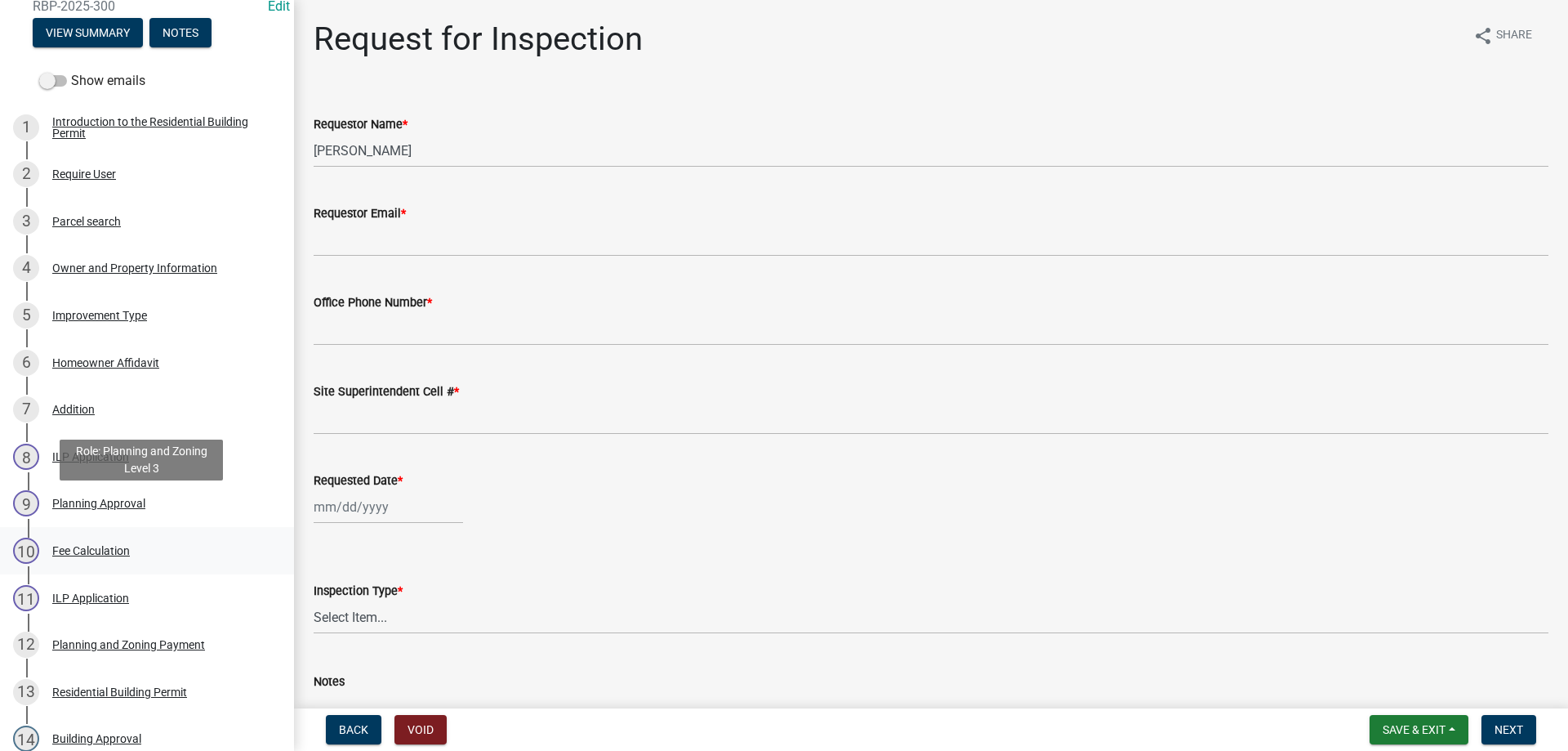
scroll to position [245, 0]
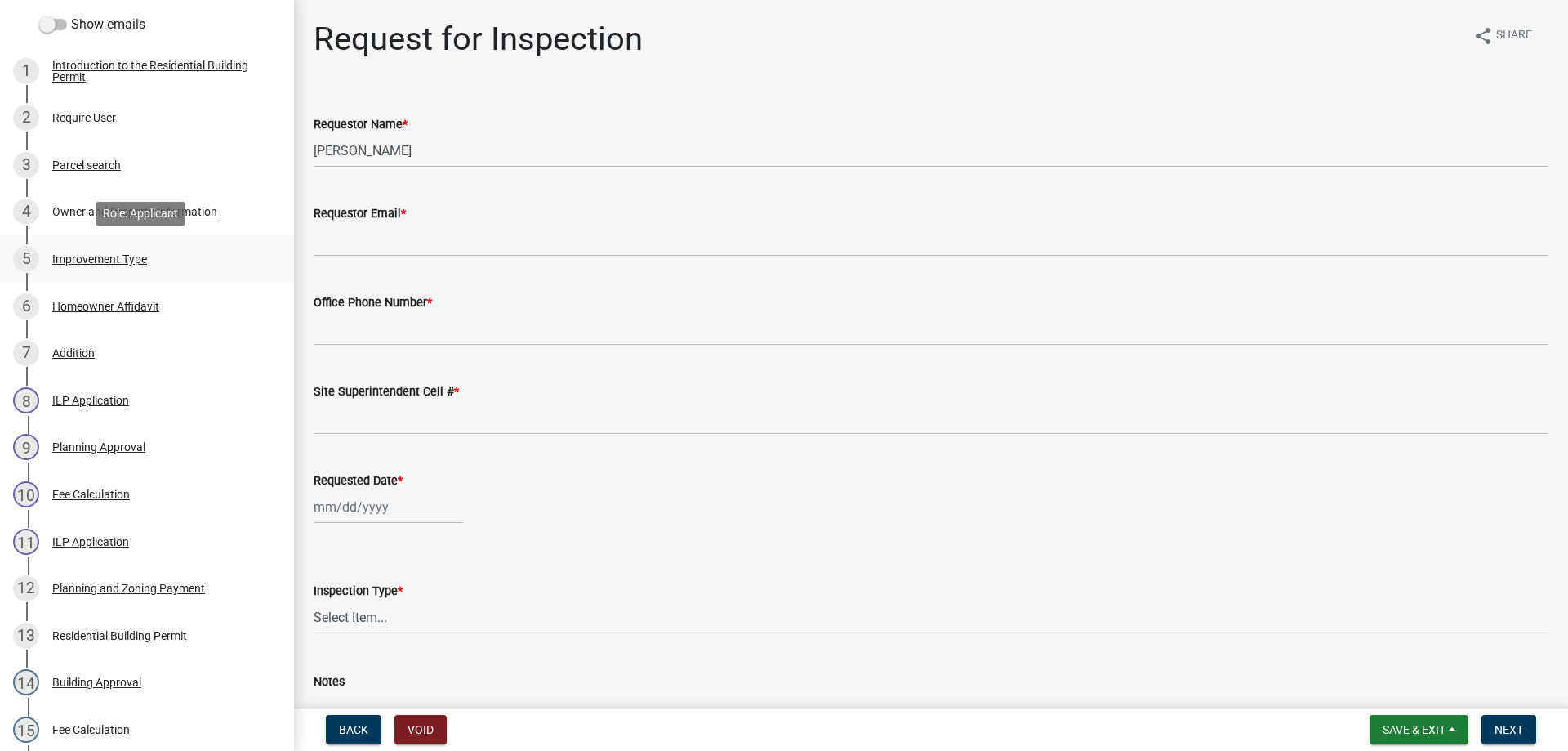
click at [89, 254] on div "Improvement Type" at bounding box center [99, 259] width 94 height 11
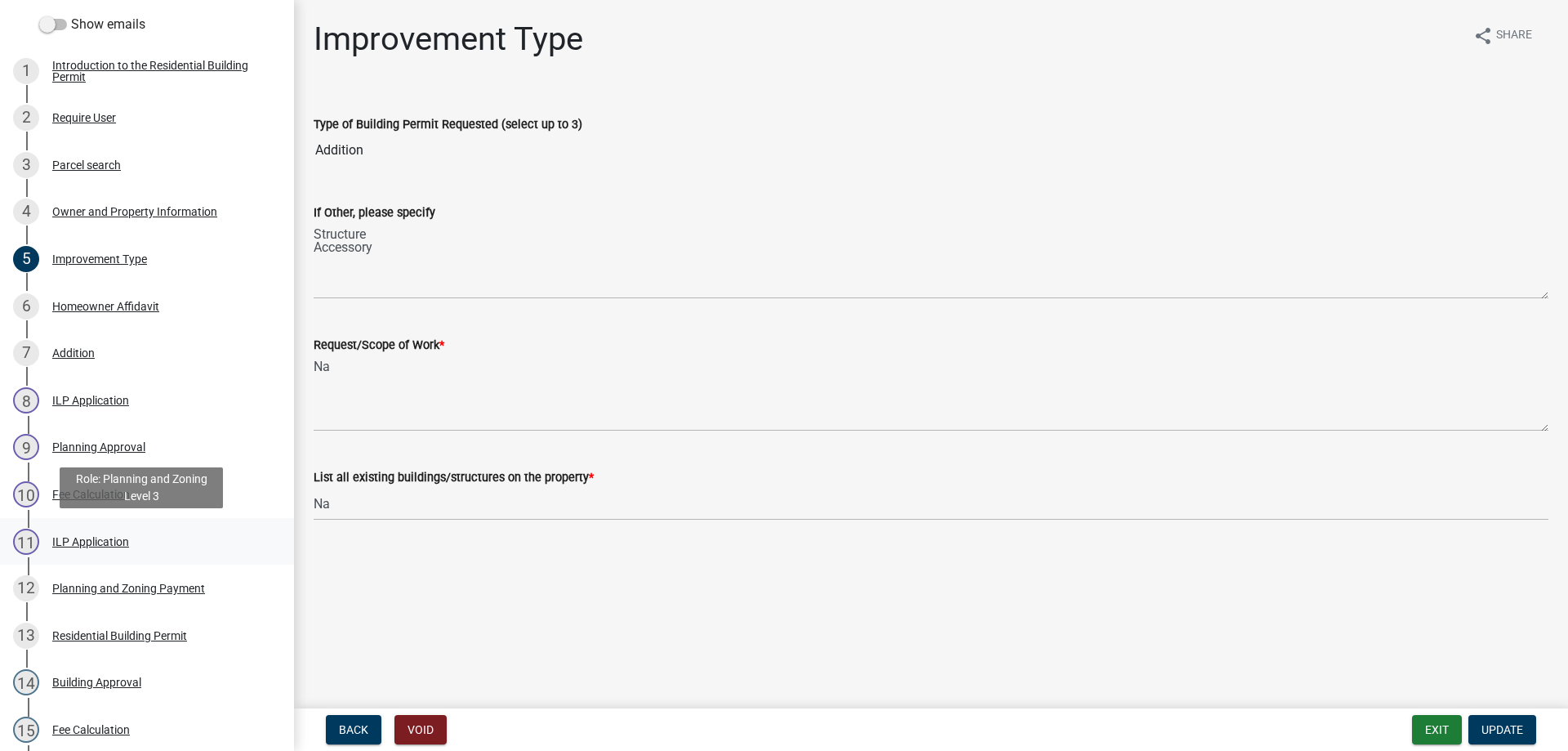
click at [81, 541] on div "ILP Application" at bounding box center [90, 542] width 77 height 11
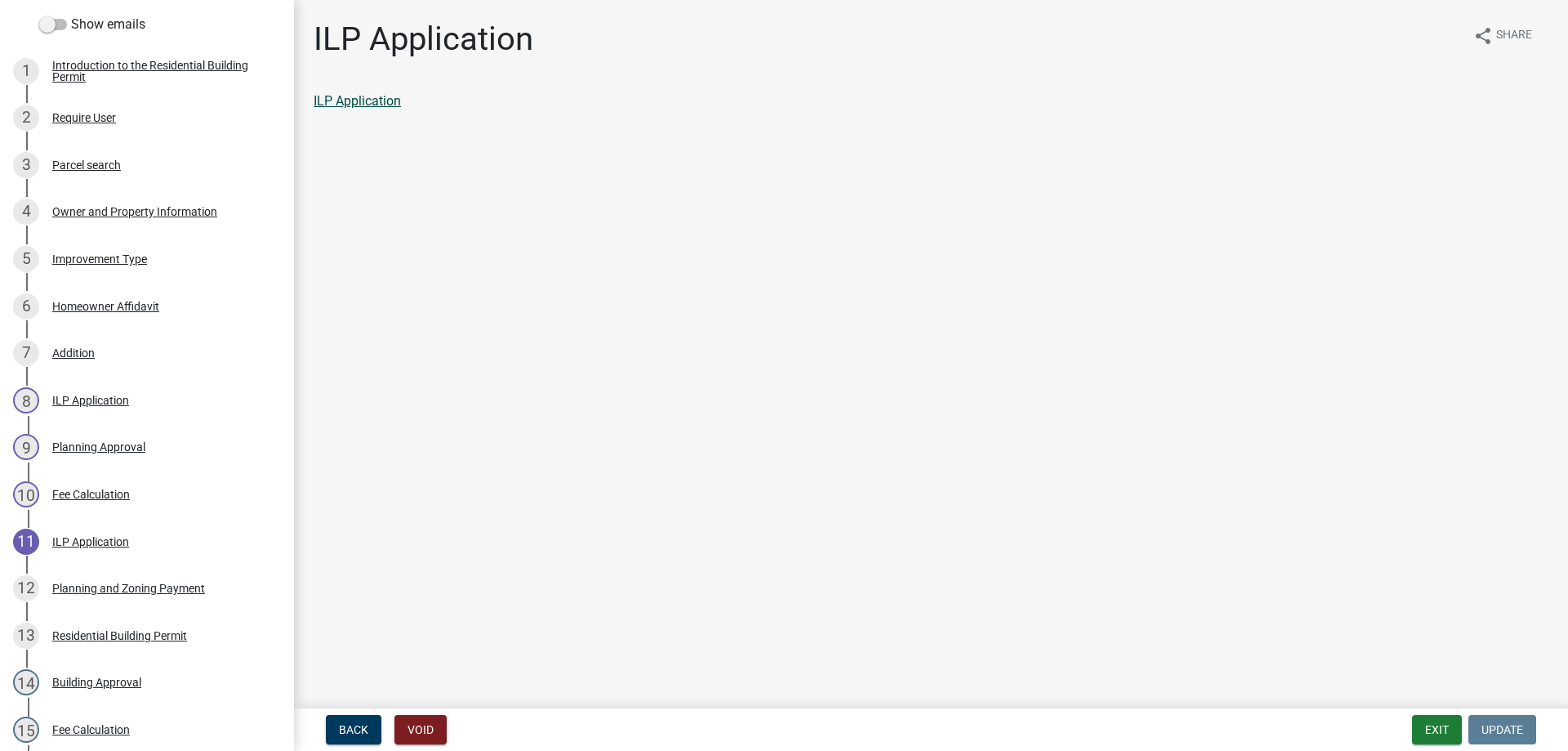
click at [359, 99] on link "ILP Application" at bounding box center [357, 101] width 88 height 15
click at [1446, 725] on button "Exit" at bounding box center [1437, 729] width 50 height 30
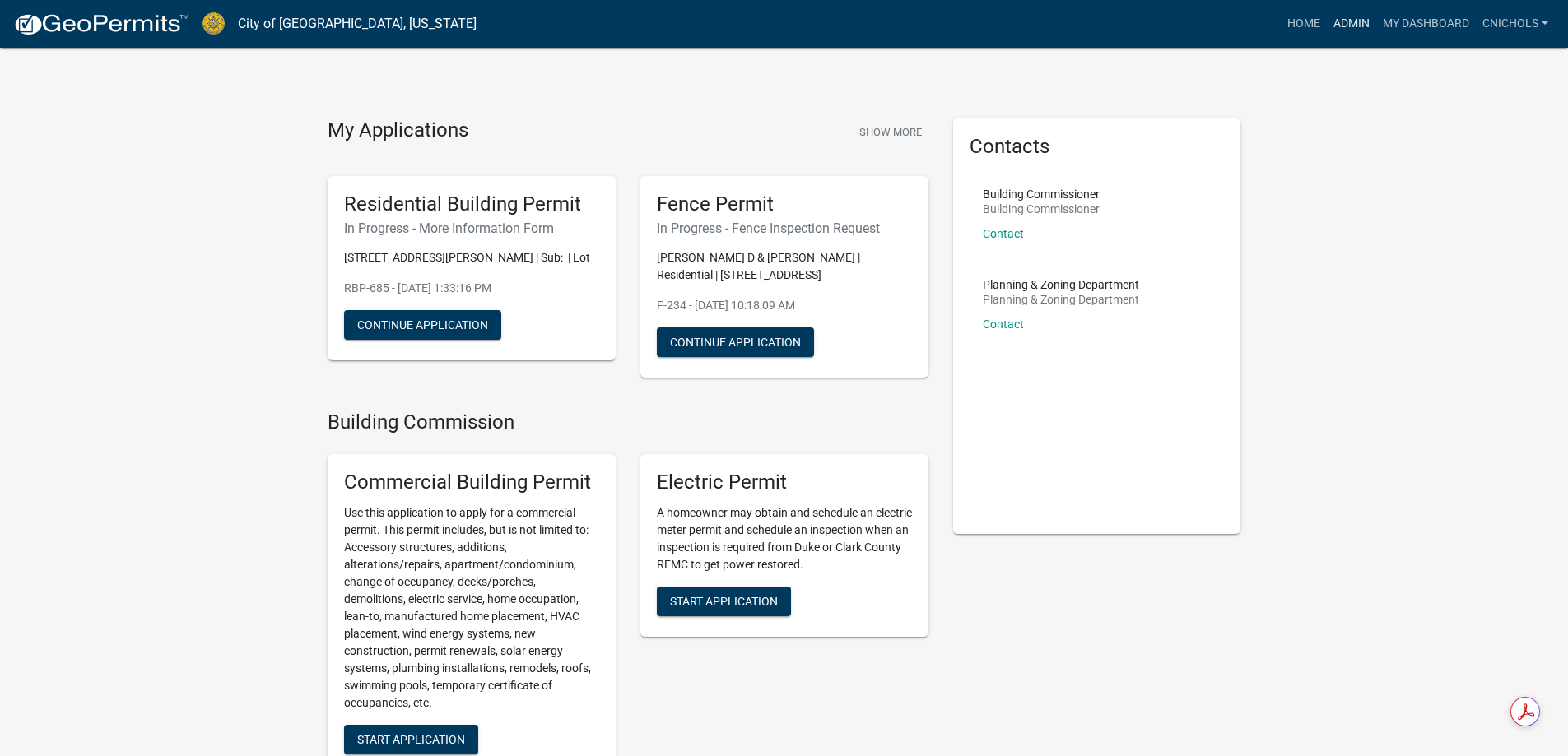
click at [1355, 22] on link "Admin" at bounding box center [1350, 24] width 49 height 32
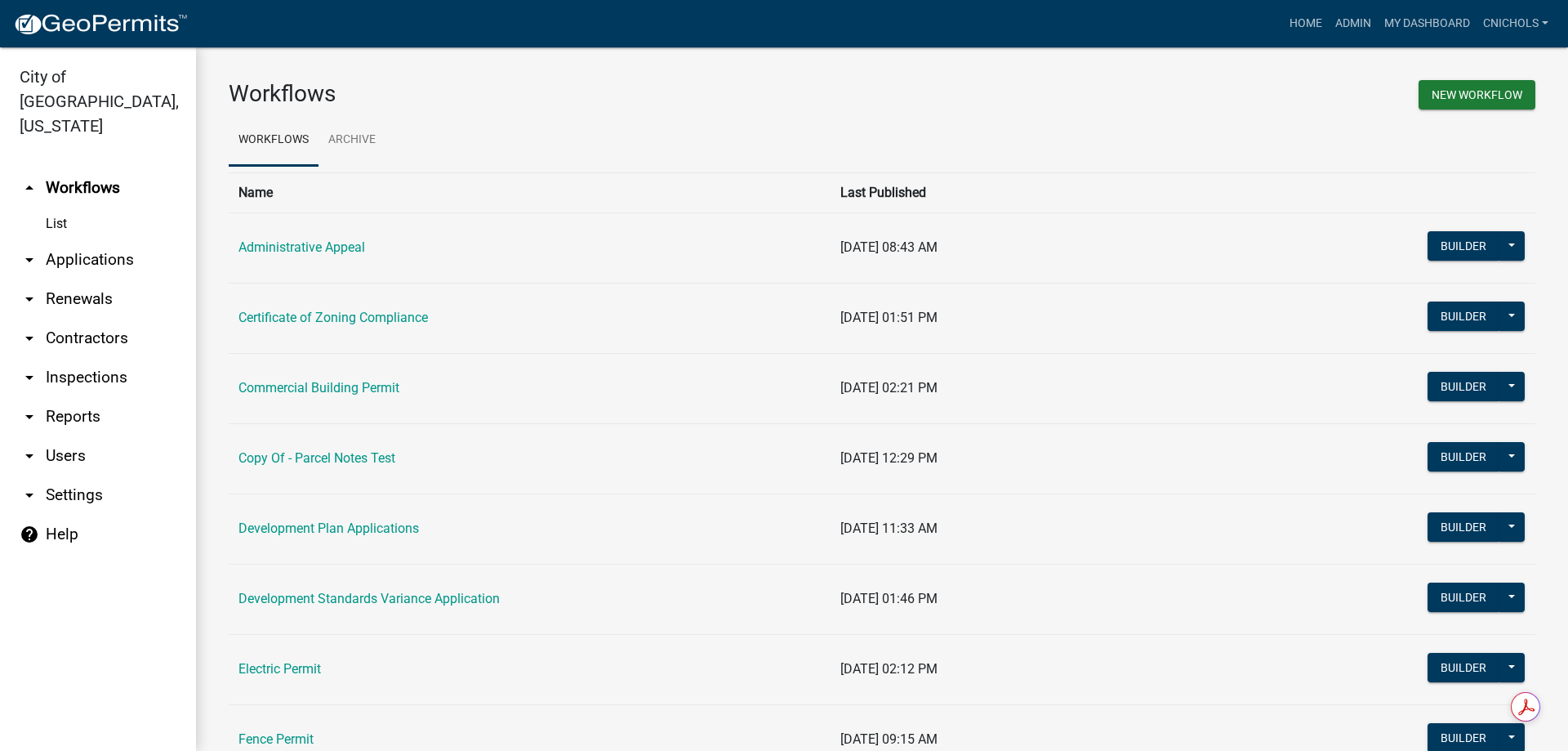
click at [111, 240] on link "arrow_drop_down Applications" at bounding box center [98, 259] width 196 height 39
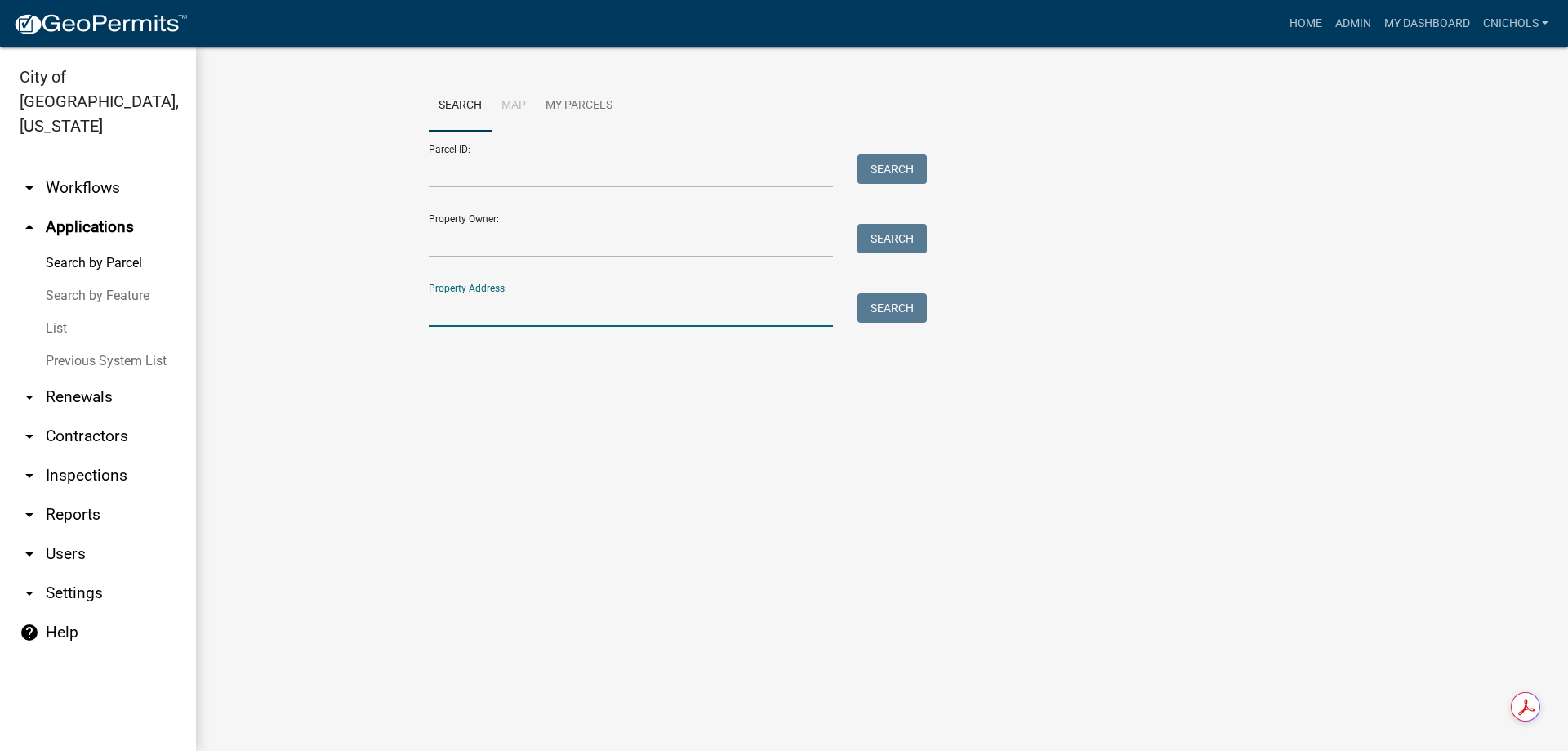
click at [440, 307] on input "Property Address:" at bounding box center [631, 310] width 404 height 33
click at [893, 311] on button "Search" at bounding box center [892, 308] width 70 height 30
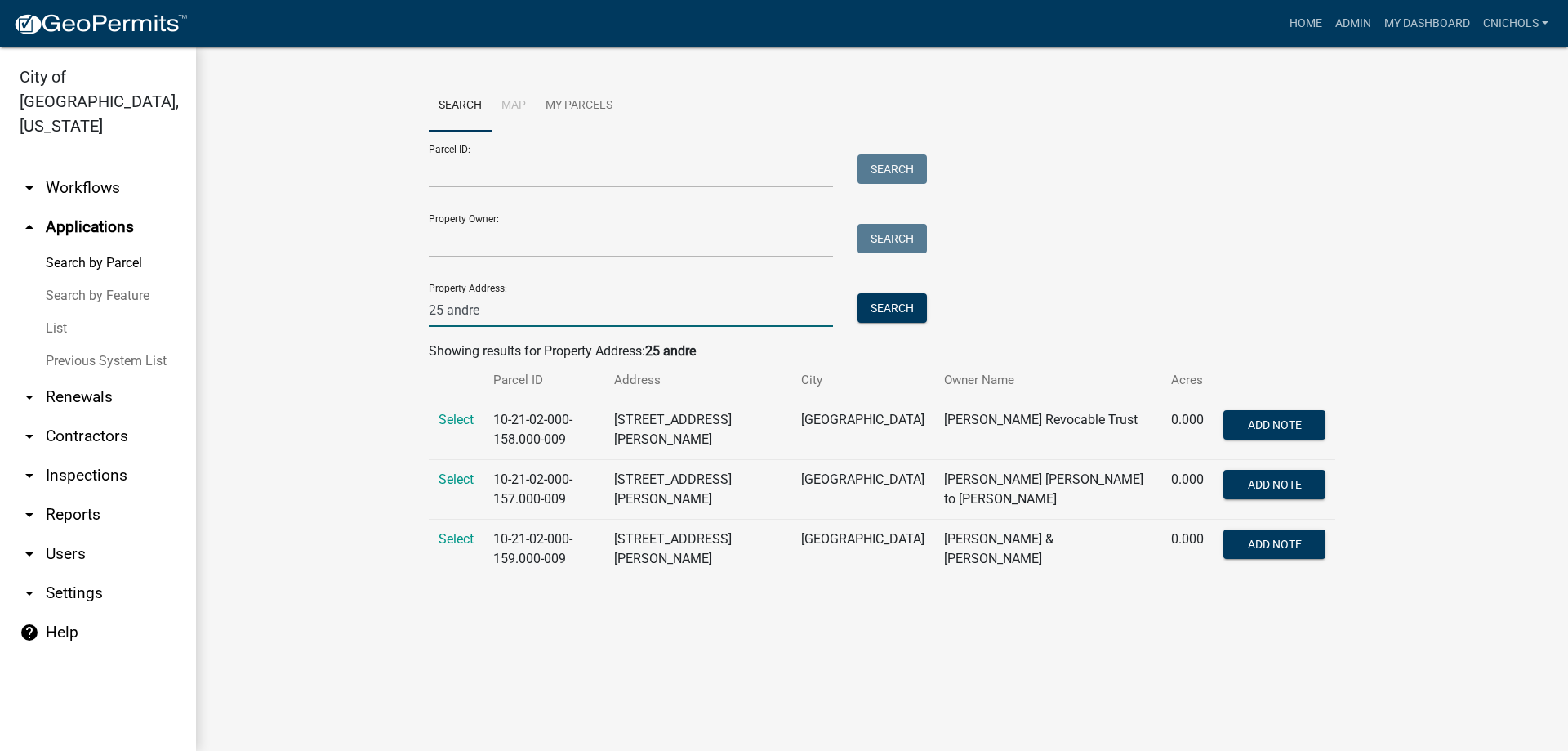
click at [516, 315] on input "25 andre" at bounding box center [631, 310] width 404 height 33
type input "2"
click at [1280, 283] on div "Parcel ID: Search Property Owner: Search Property Address: Search" at bounding box center [882, 229] width 907 height 195
click at [462, 311] on input "Property Address:" at bounding box center [631, 310] width 404 height 33
